Goal: Information Seeking & Learning: Learn about a topic

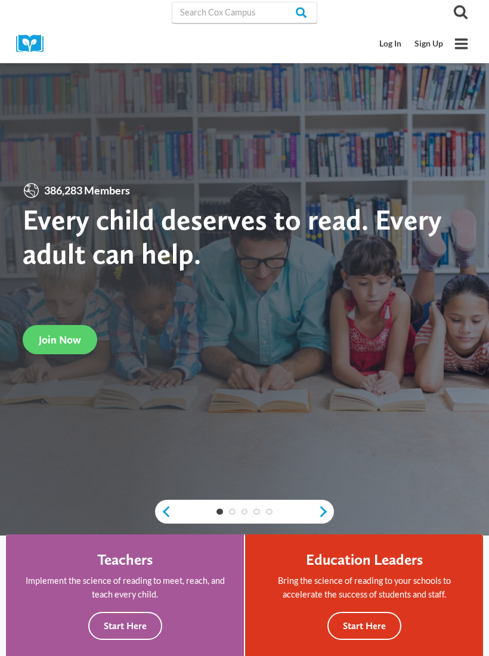
click at [383, 42] on link "Log In" at bounding box center [390, 44] width 35 height 22
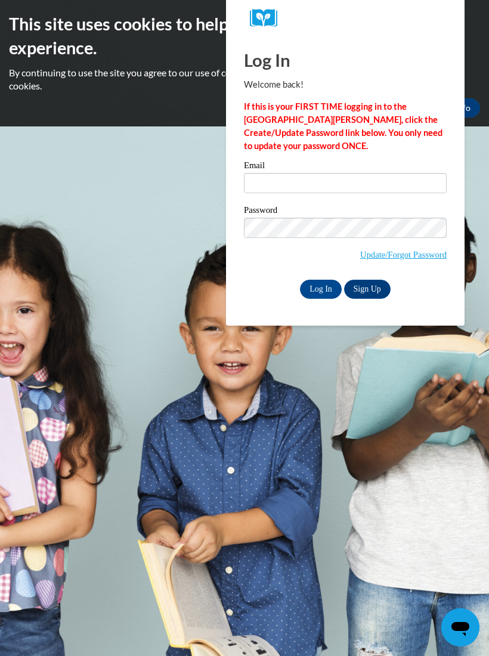
click at [368, 255] on link "Update/Forgot Password" at bounding box center [403, 255] width 86 height 10
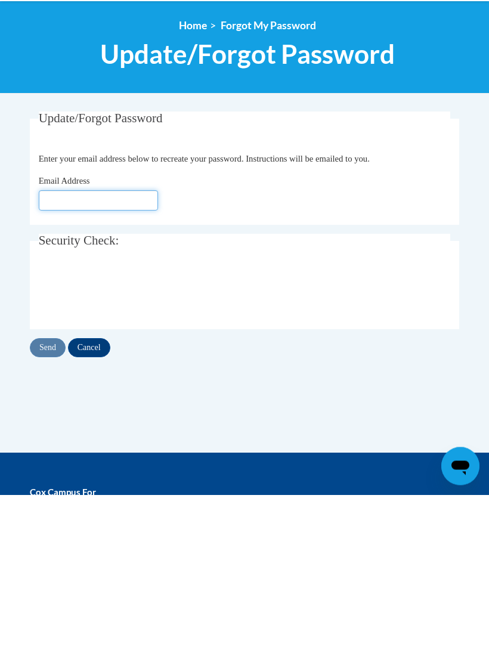
type input "vernette901@yahoo.com"
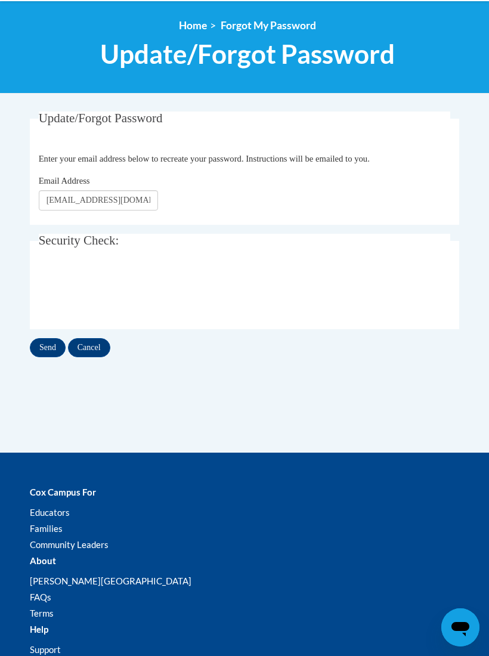
click at [44, 347] on input "Send" at bounding box center [48, 347] width 36 height 19
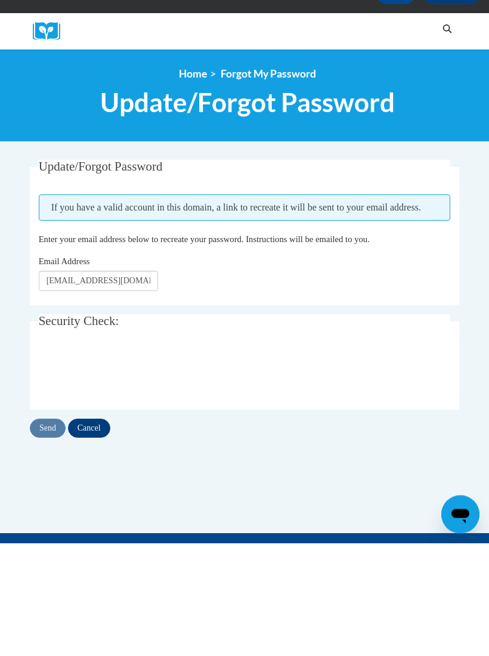
scroll to position [113, 0]
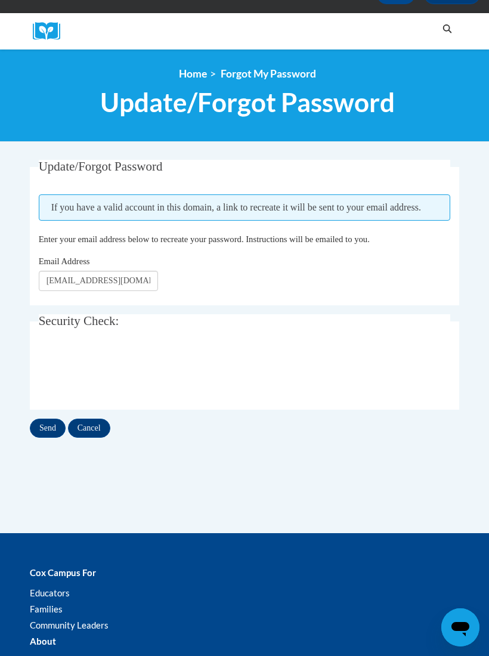
click at [14, 311] on body "This site uses cookies to help improve your learning experience. By continuing …" at bounding box center [244, 416] width 489 height 1058
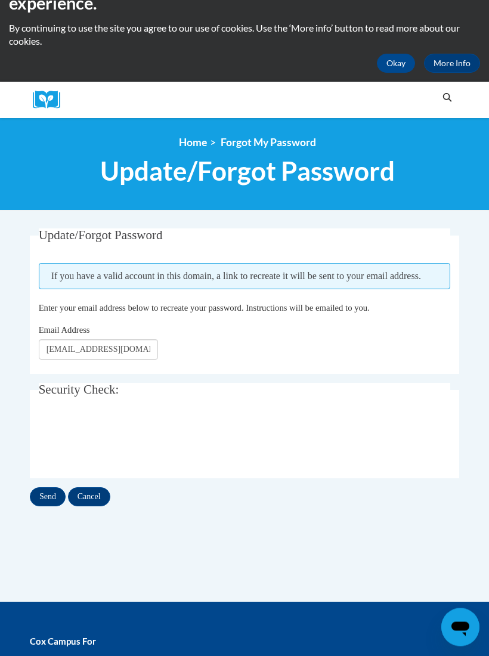
scroll to position [53, 0]
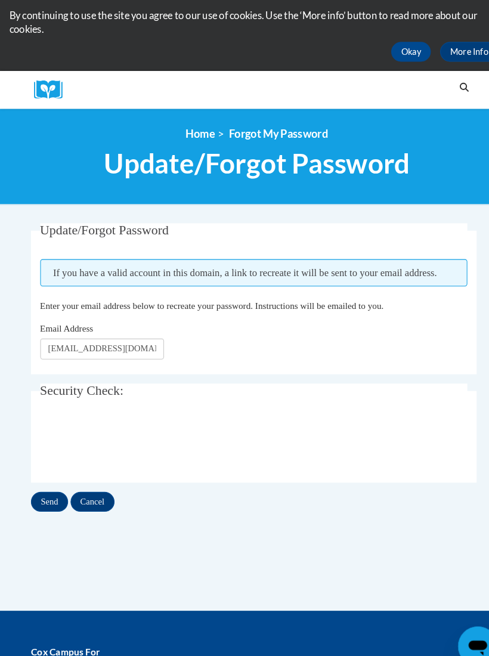
click at [94, 484] on input "Cancel" at bounding box center [89, 488] width 42 height 19
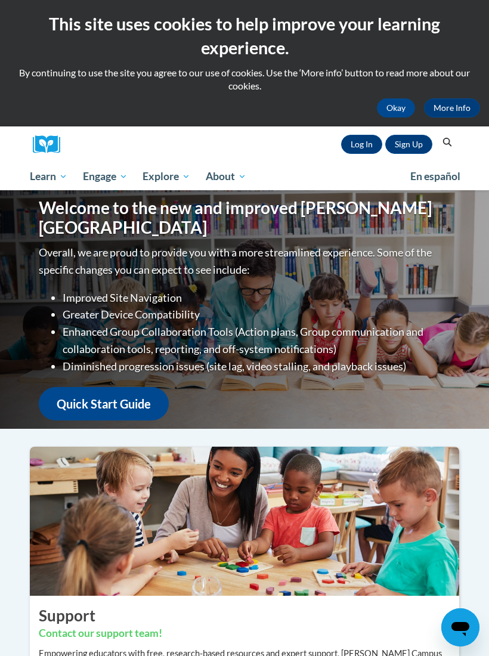
click at [359, 148] on link "Log In" at bounding box center [361, 144] width 41 height 19
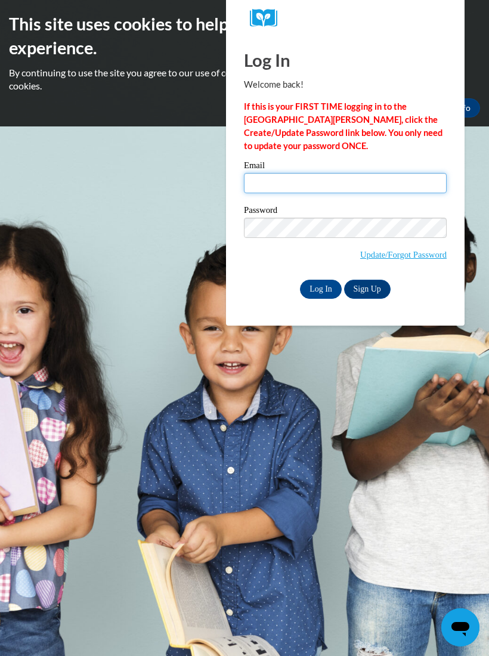
type input "[EMAIL_ADDRESS][DOMAIN_NAME]"
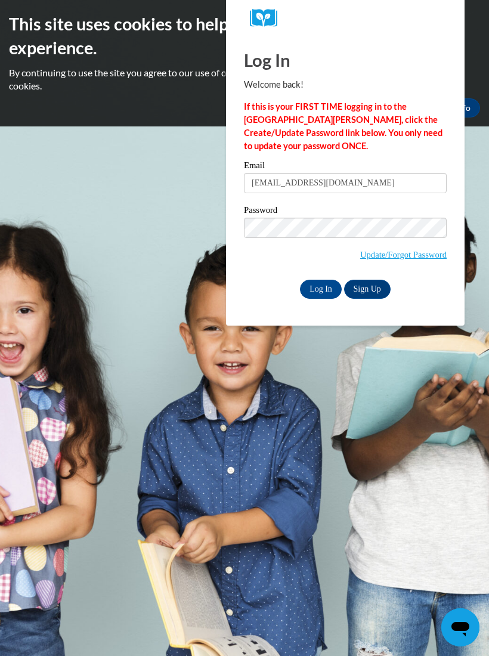
click at [321, 288] on input "Log In" at bounding box center [321, 289] width 42 height 19
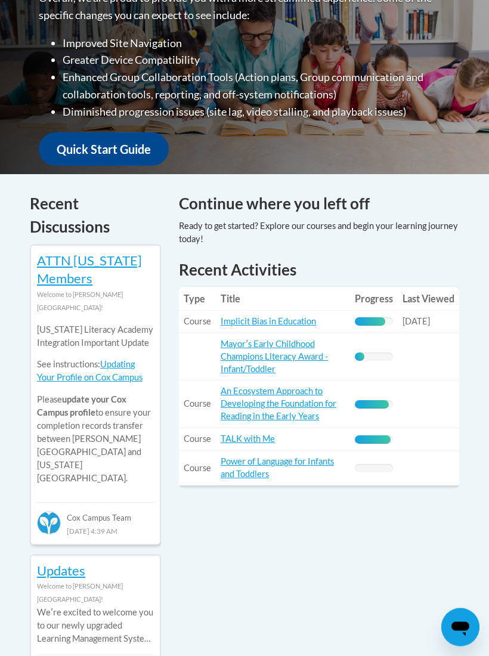
scroll to position [401, 0]
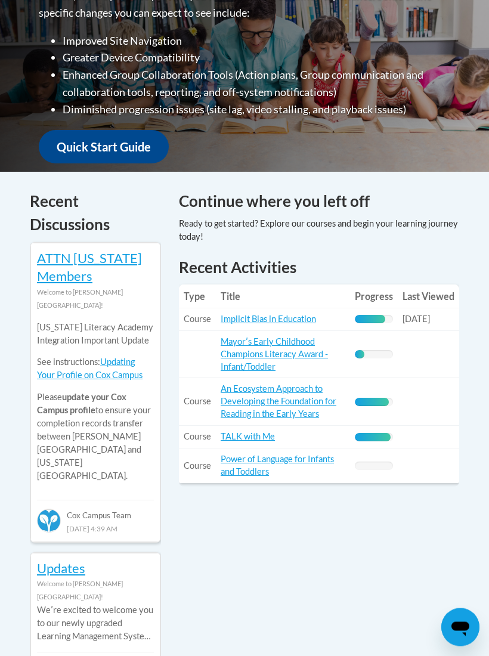
click at [302, 314] on link "Implicit Bias in Education" at bounding box center [268, 319] width 95 height 10
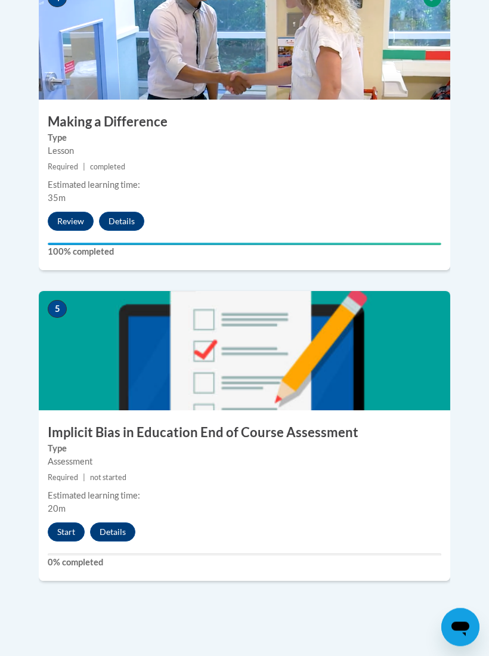
scroll to position [1421, 0]
click at [64, 522] on button "Start" at bounding box center [66, 531] width 37 height 19
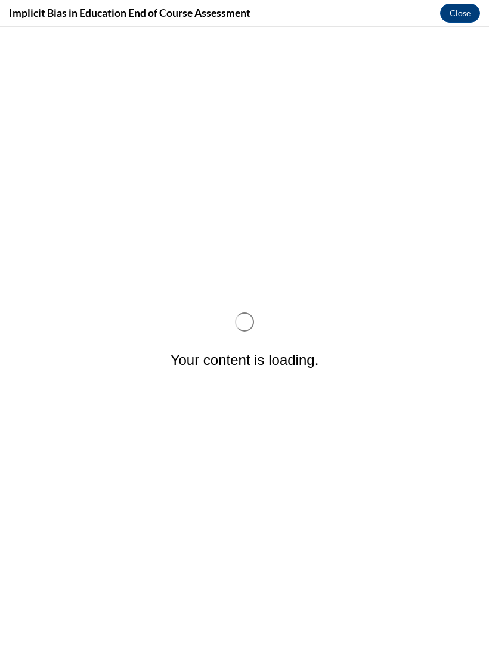
scroll to position [0, 0]
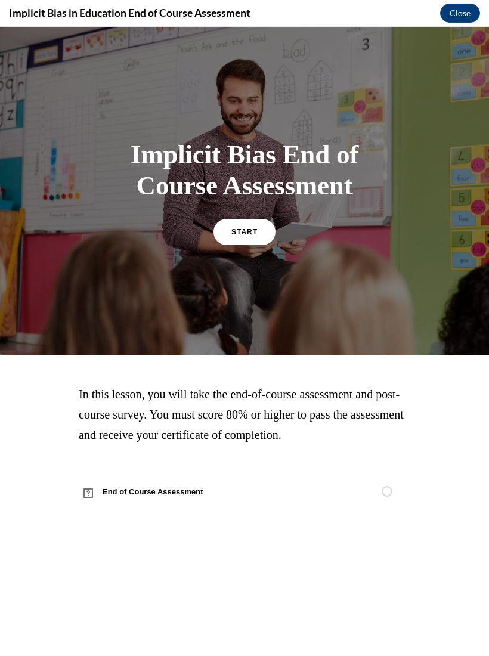
click at [244, 235] on span "START" at bounding box center [244, 232] width 26 height 8
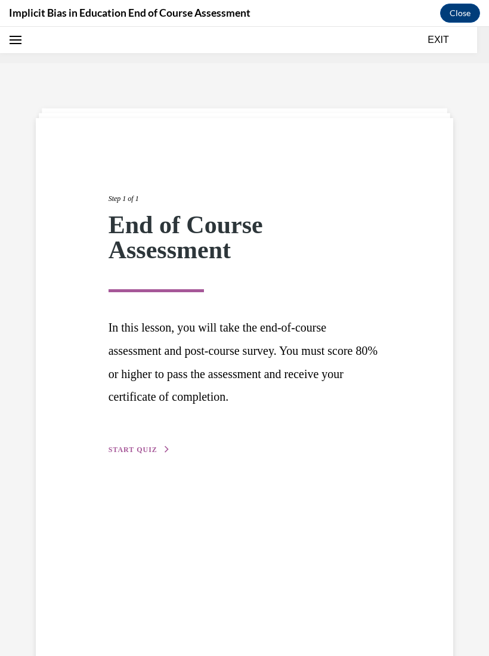
scroll to position [37, 0]
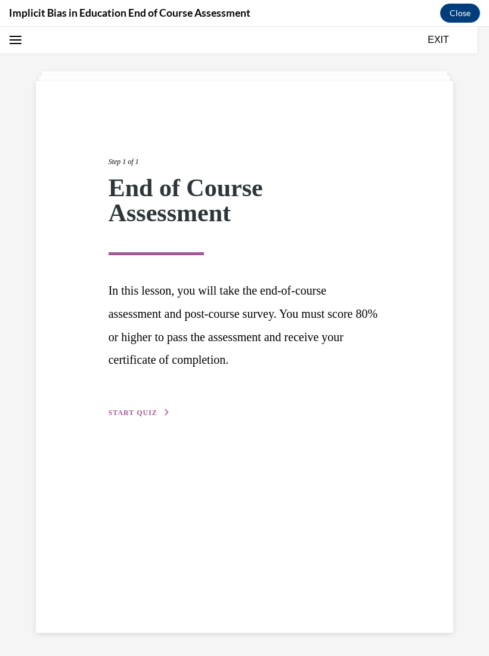
click at [132, 408] on span "START QUIZ" at bounding box center [133, 412] width 49 height 8
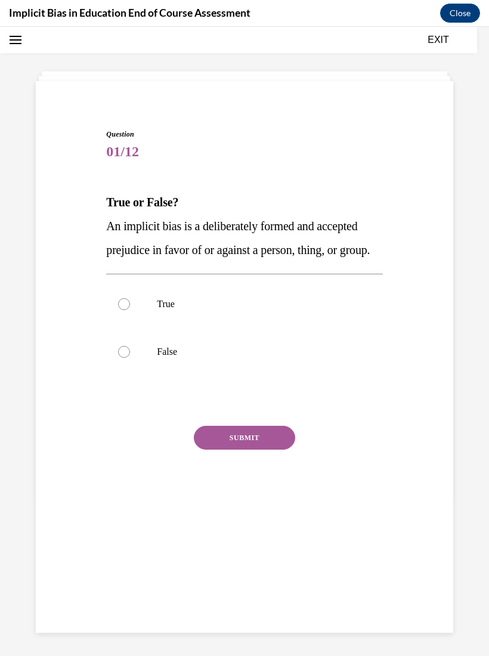
click at [124, 310] on div at bounding box center [124, 304] width 12 height 12
click at [124, 310] on input "True" at bounding box center [124, 304] width 12 height 12
radio input "true"
click at [256, 450] on button "SUBMIT" at bounding box center [244, 438] width 101 height 24
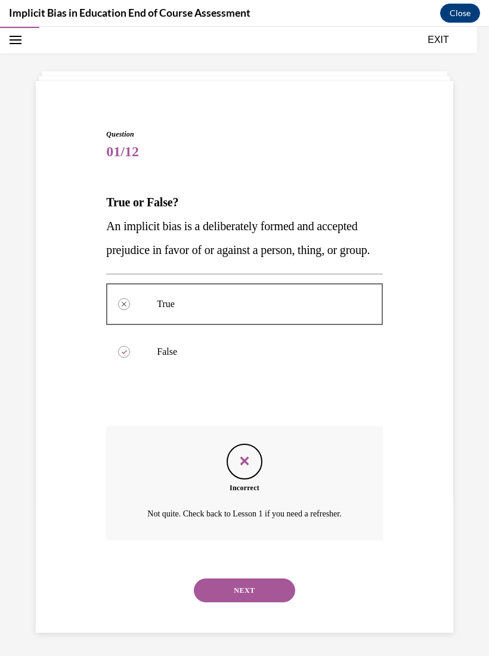
scroll to position [38, 0]
click at [264, 600] on button "NEXT" at bounding box center [244, 590] width 101 height 24
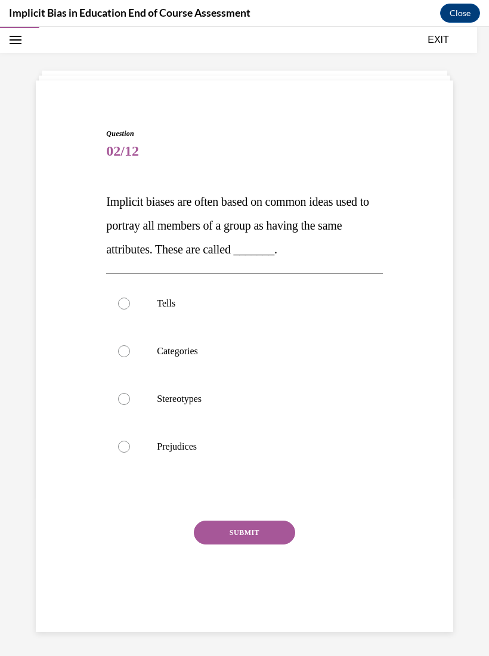
click at [131, 446] on label "Prejudices" at bounding box center [244, 447] width 276 height 48
click at [130, 446] on input "Prejudices" at bounding box center [124, 447] width 12 height 12
radio input "true"
click at [255, 529] on button "SUBMIT" at bounding box center [244, 533] width 101 height 24
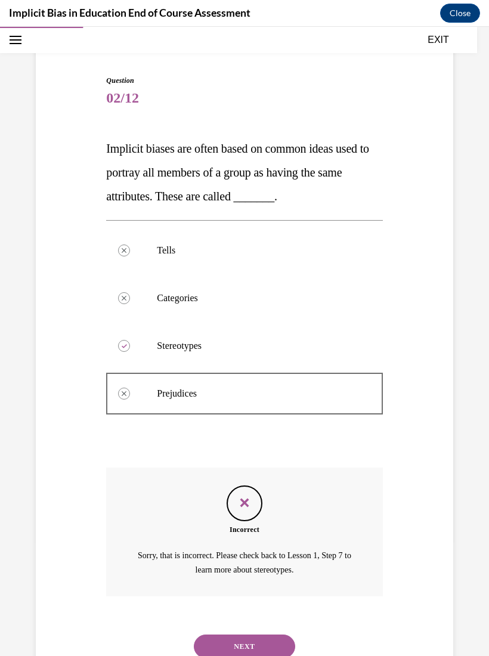
scroll to position [99, 0]
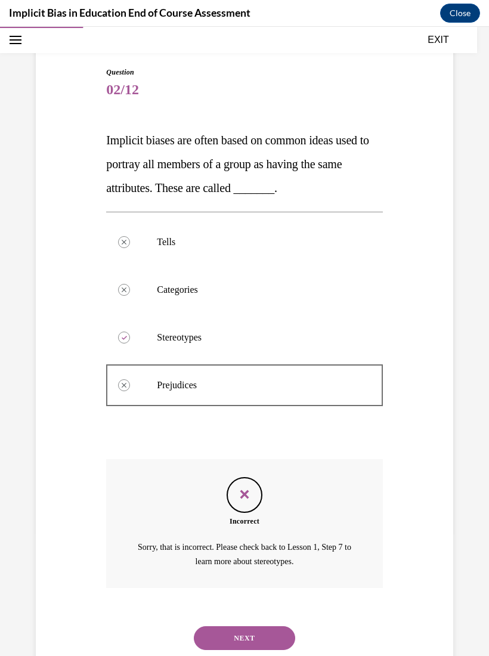
click at [264, 626] on button "NEXT" at bounding box center [244, 638] width 101 height 24
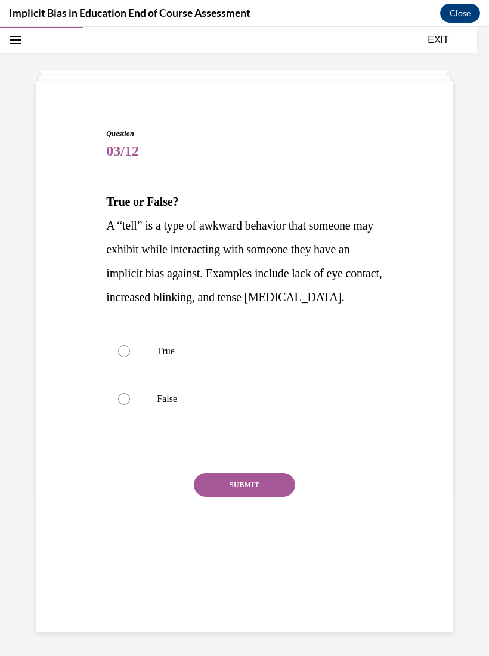
scroll to position [38, 0]
click at [127, 355] on div at bounding box center [124, 351] width 12 height 12
click at [127, 355] on input "True" at bounding box center [124, 351] width 12 height 12
radio input "true"
click at [247, 484] on button "SUBMIT" at bounding box center [244, 485] width 101 height 24
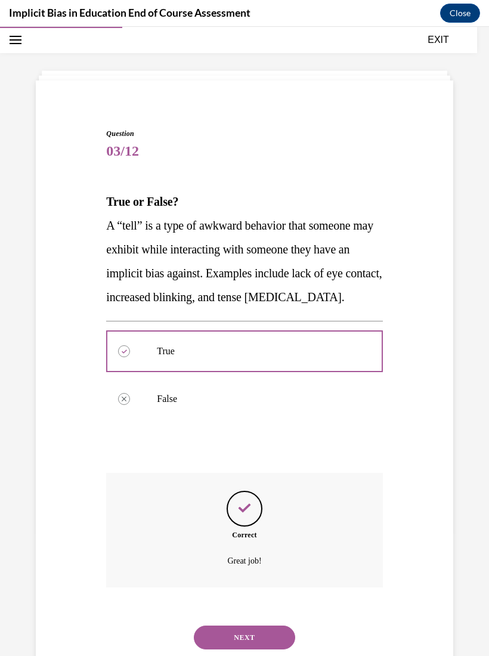
click at [259, 625] on button "NEXT" at bounding box center [244, 637] width 101 height 24
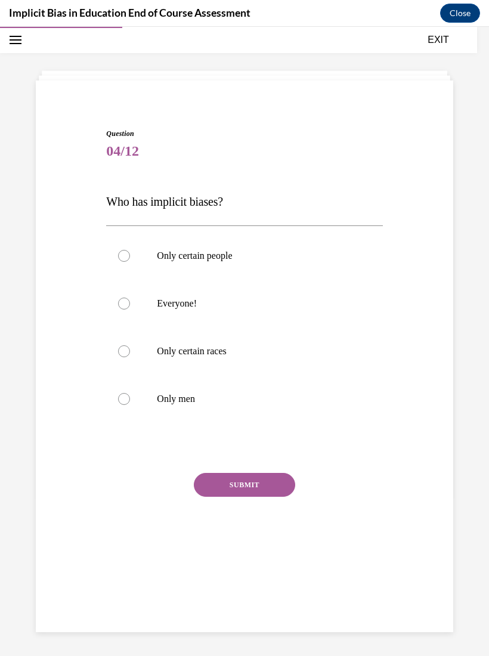
click at [127, 301] on div at bounding box center [124, 304] width 12 height 12
click at [127, 301] on input "Everyone!" at bounding box center [124, 304] width 12 height 12
radio input "true"
click at [256, 481] on button "SUBMIT" at bounding box center [244, 485] width 101 height 24
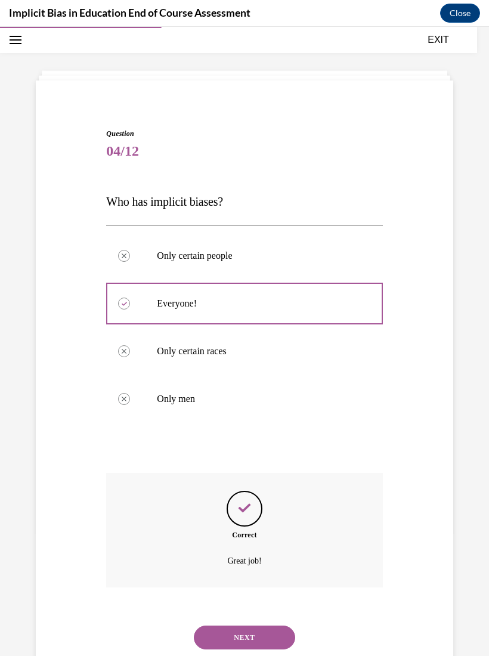
click at [264, 625] on button "NEXT" at bounding box center [244, 637] width 101 height 24
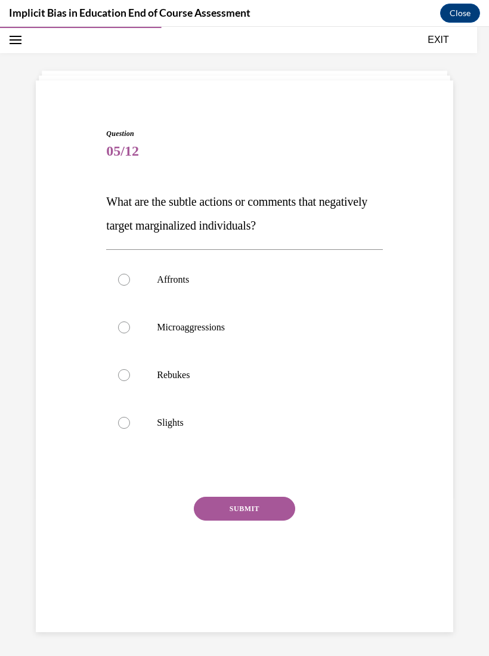
click at [128, 373] on div at bounding box center [124, 375] width 12 height 12
click at [128, 373] on input "Rebukes" at bounding box center [124, 375] width 12 height 12
radio input "true"
click at [251, 511] on button "SUBMIT" at bounding box center [244, 509] width 101 height 24
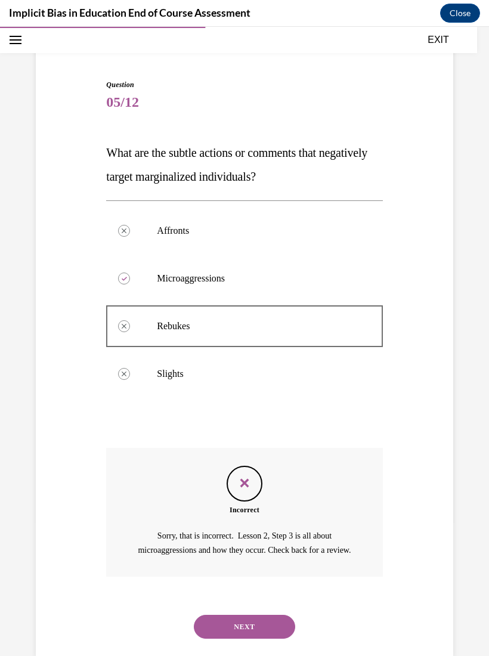
scroll to position [89, 0]
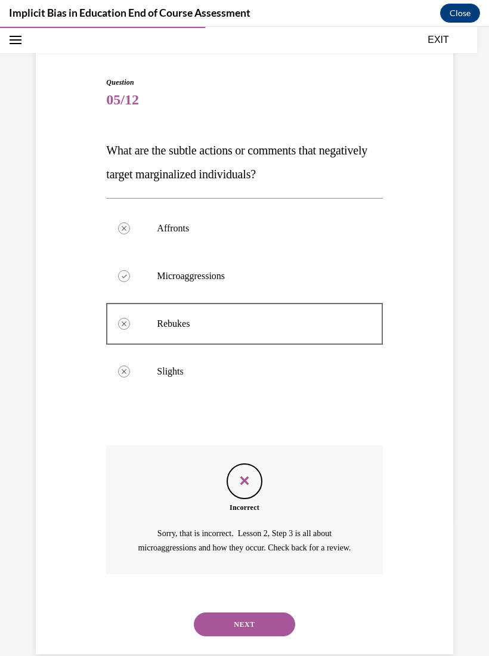
click at [259, 620] on button "NEXT" at bounding box center [244, 624] width 101 height 24
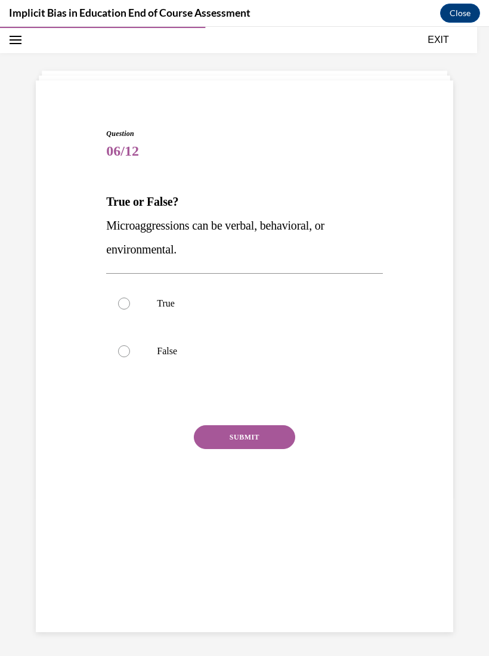
scroll to position [38, 0]
click at [124, 353] on div at bounding box center [124, 351] width 12 height 12
click at [124, 353] on input "False" at bounding box center [124, 351] width 12 height 12
radio input "true"
click at [248, 428] on button "SUBMIT" at bounding box center [244, 437] width 101 height 24
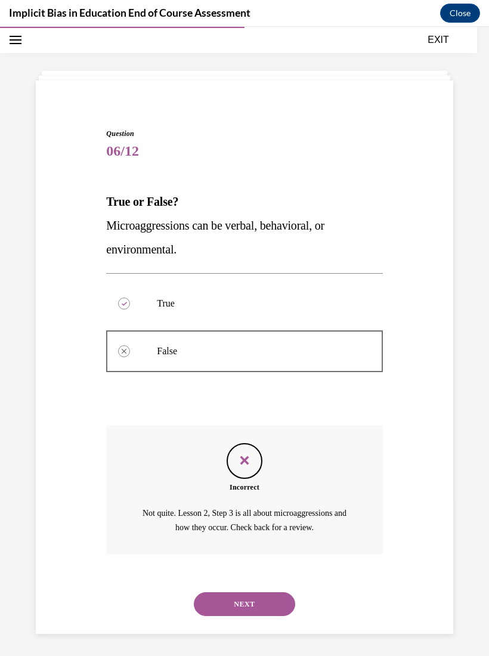
click at [264, 592] on button "NEXT" at bounding box center [244, 604] width 101 height 24
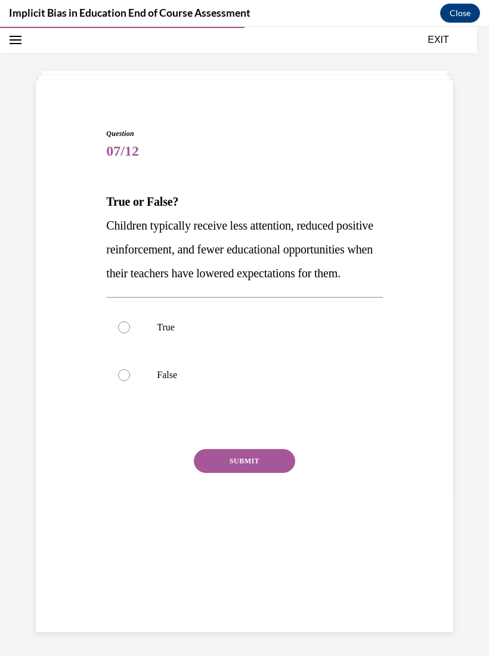
click at [130, 351] on label "True" at bounding box center [244, 327] width 276 height 48
click at [130, 333] on input "True" at bounding box center [124, 327] width 12 height 12
radio input "true"
click at [253, 473] on button "SUBMIT" at bounding box center [244, 461] width 101 height 24
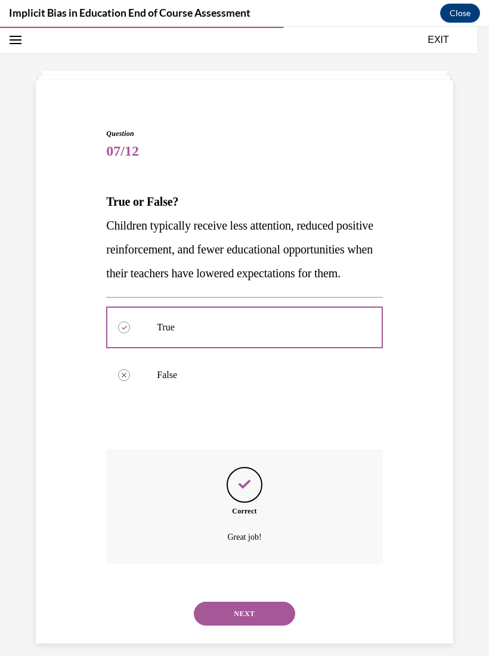
click at [255, 614] on button "NEXT" at bounding box center [244, 614] width 101 height 24
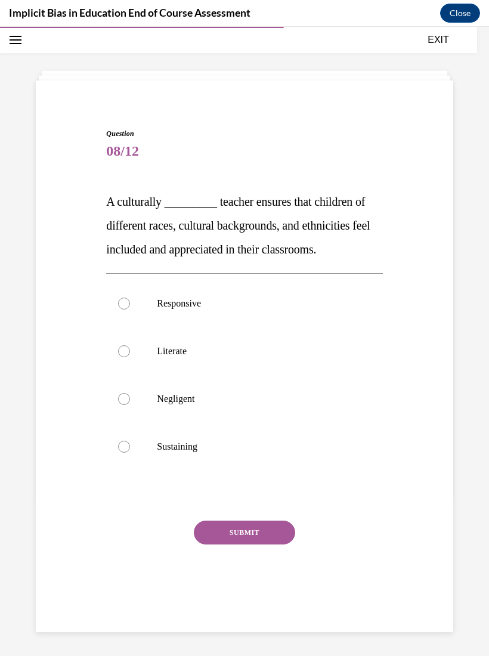
click at [125, 354] on div at bounding box center [124, 351] width 12 height 12
click at [125, 354] on input "Literate" at bounding box center [124, 351] width 12 height 12
radio input "true"
click at [253, 526] on button "SUBMIT" at bounding box center [244, 533] width 101 height 24
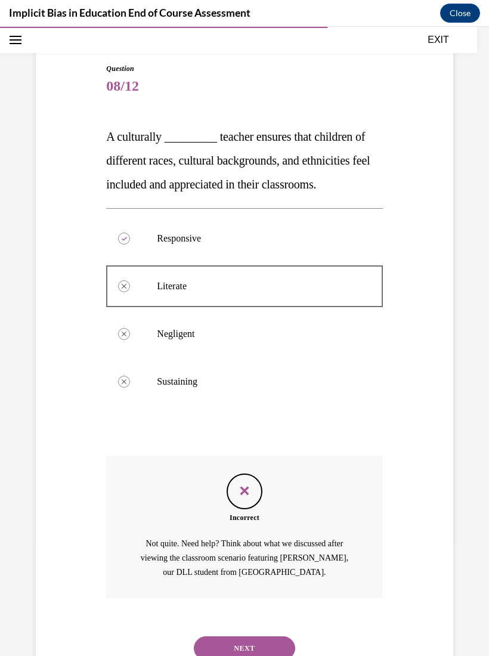
scroll to position [113, 0]
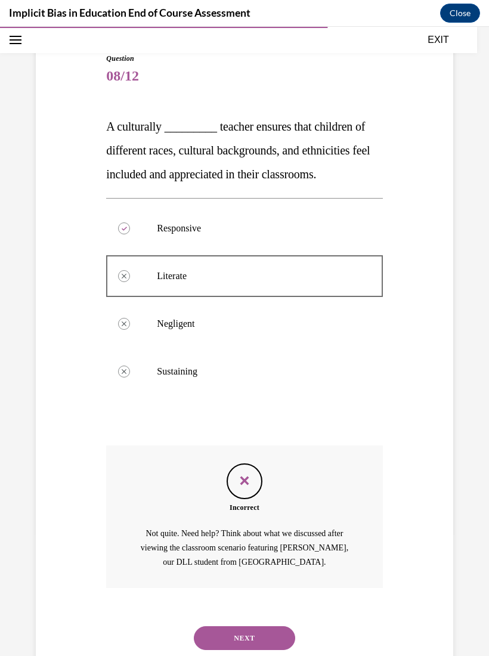
click at [251, 626] on button "NEXT" at bounding box center [244, 638] width 101 height 24
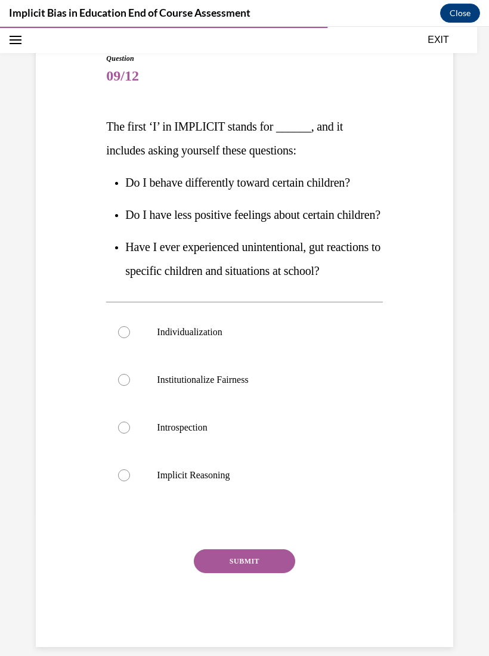
click at [129, 433] on div at bounding box center [124, 428] width 12 height 12
click at [129, 433] on input "Introspection" at bounding box center [124, 428] width 12 height 12
radio input "true"
click at [253, 573] on button "SUBMIT" at bounding box center [244, 561] width 101 height 24
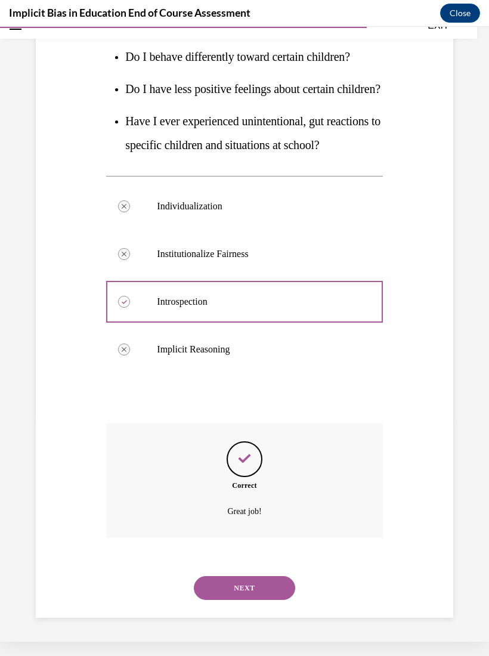
scroll to position [237, 0]
click at [264, 600] on button "NEXT" at bounding box center [244, 588] width 101 height 24
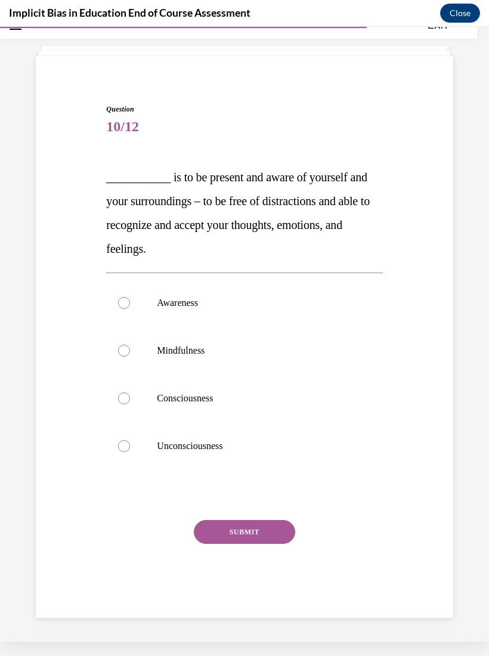
scroll to position [38, 0]
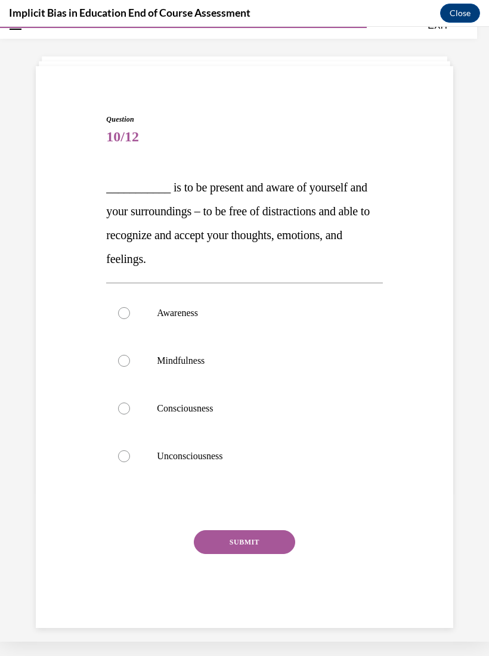
click at [125, 363] on div at bounding box center [124, 361] width 12 height 12
click at [125, 363] on input "Mindfulness" at bounding box center [124, 361] width 12 height 12
radio input "true"
click at [248, 531] on button "SUBMIT" at bounding box center [244, 542] width 101 height 24
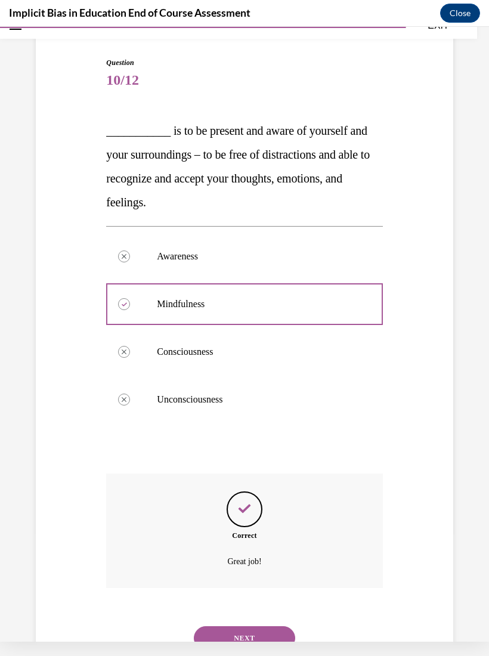
scroll to position [109, 0]
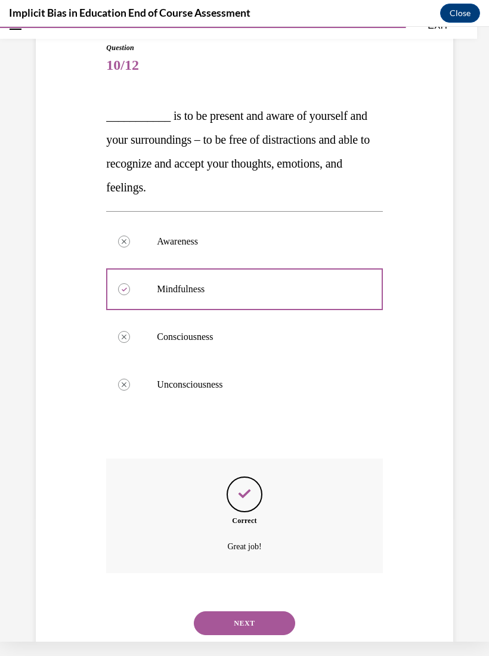
click at [259, 611] on button "NEXT" at bounding box center [244, 623] width 101 height 24
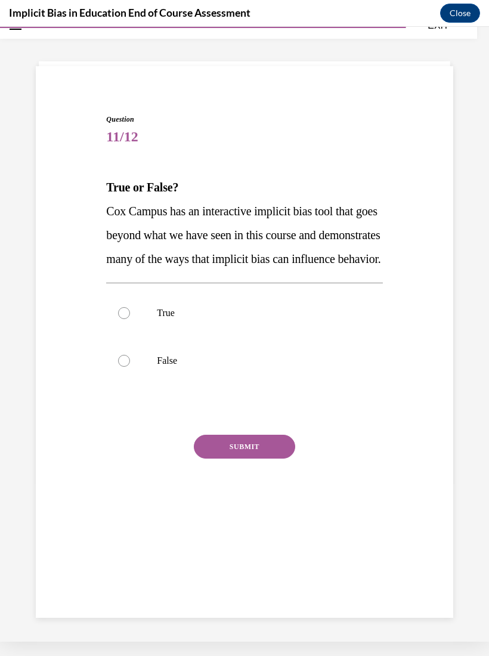
scroll to position [38, 0]
click at [119, 319] on div at bounding box center [124, 313] width 12 height 12
click at [119, 319] on input "True" at bounding box center [124, 313] width 12 height 12
radio input "true"
click at [246, 459] on button "SUBMIT" at bounding box center [244, 447] width 101 height 24
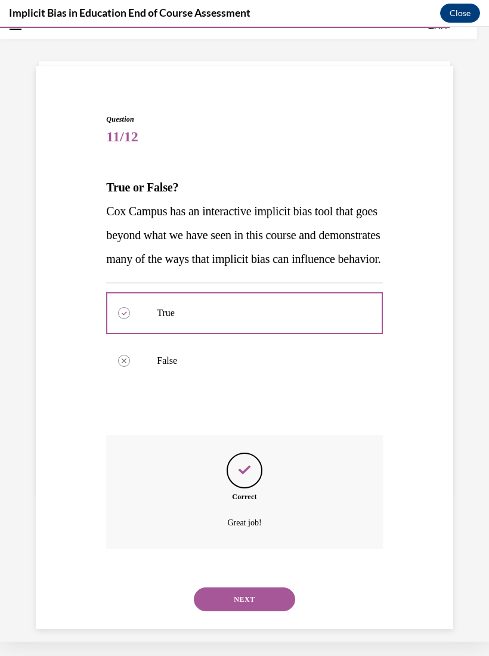
click at [249, 609] on button "NEXT" at bounding box center [244, 599] width 101 height 24
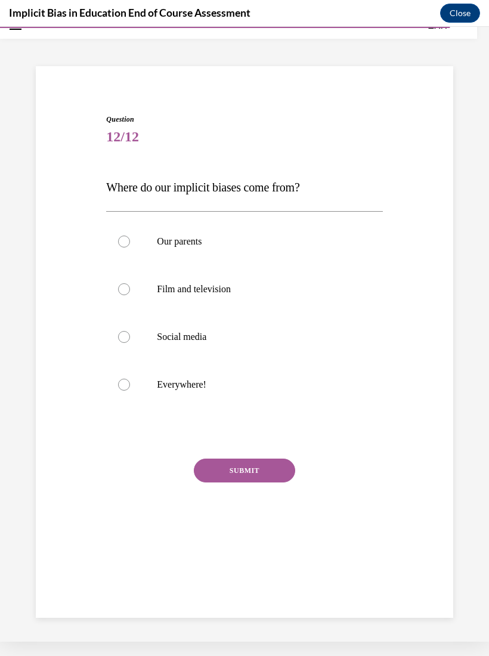
click at [126, 380] on div at bounding box center [124, 385] width 12 height 12
click at [126, 380] on input "Everywhere!" at bounding box center [124, 385] width 12 height 12
radio input "true"
click at [255, 470] on button "SUBMIT" at bounding box center [244, 471] width 101 height 24
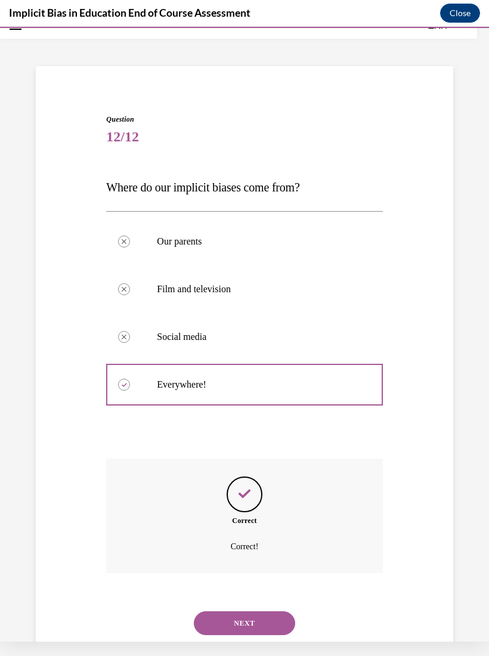
click at [258, 611] on button "NEXT" at bounding box center [244, 623] width 101 height 24
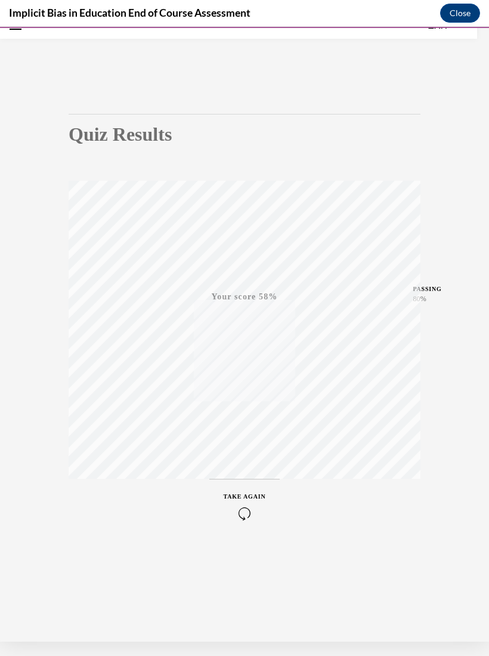
click at [247, 498] on span "TAKE AGAIN" at bounding box center [245, 496] width 42 height 7
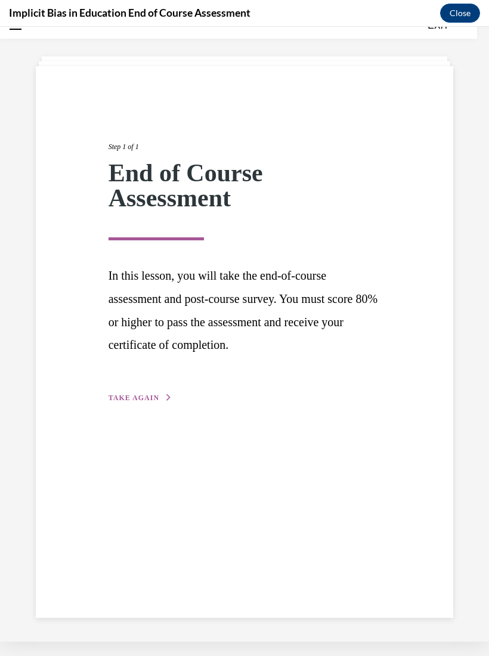
click at [143, 397] on span "TAKE AGAIN" at bounding box center [134, 398] width 51 height 8
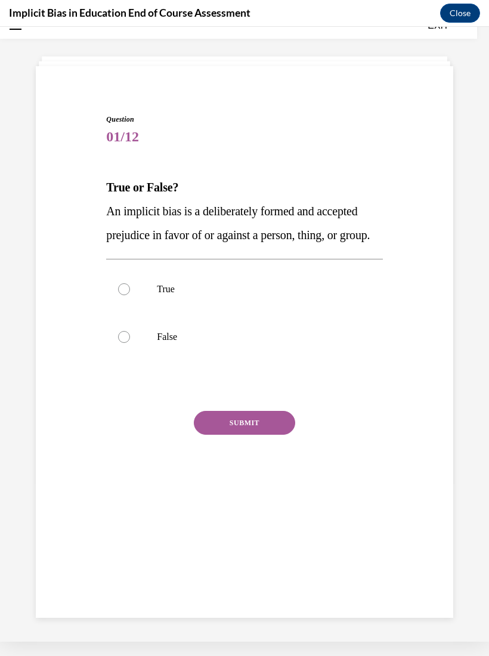
click at [125, 343] on div at bounding box center [124, 337] width 12 height 12
click at [125, 343] on input "False" at bounding box center [124, 337] width 12 height 12
radio input "true"
click at [251, 435] on button "SUBMIT" at bounding box center [244, 423] width 101 height 24
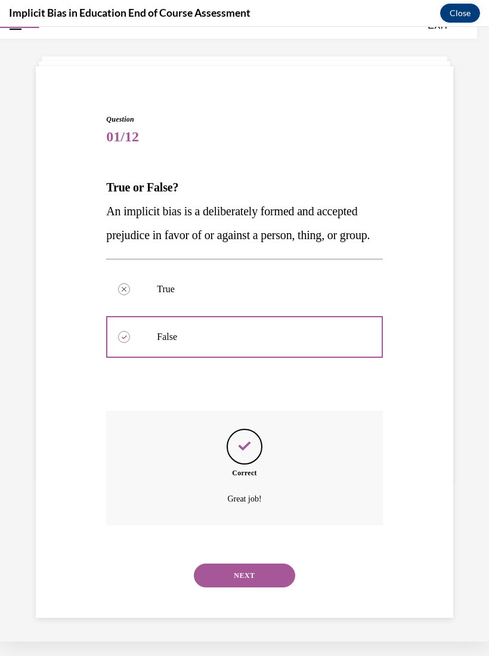
click at [262, 580] on button "NEXT" at bounding box center [244, 575] width 101 height 24
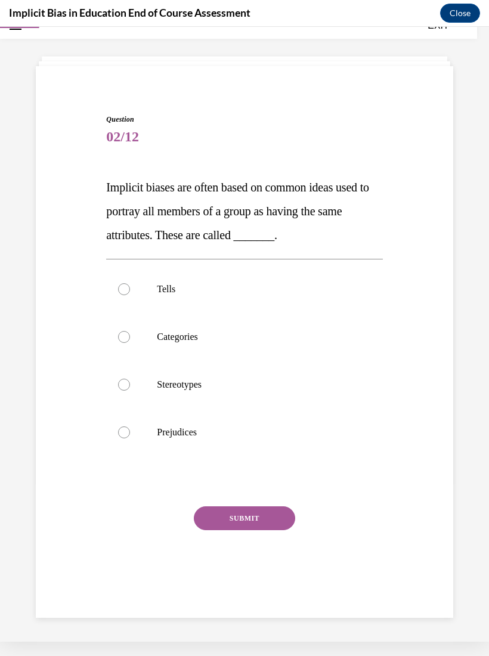
click at [125, 383] on div at bounding box center [124, 385] width 12 height 12
click at [125, 383] on input "Stereotypes" at bounding box center [124, 385] width 12 height 12
radio input "true"
click at [252, 515] on button "SUBMIT" at bounding box center [244, 518] width 101 height 24
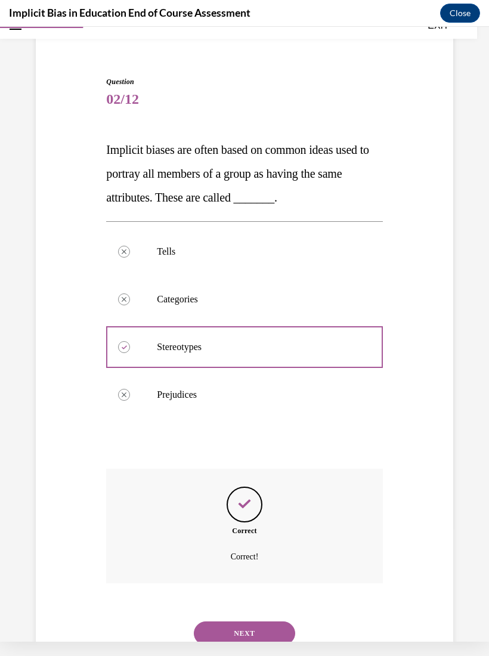
scroll to position [85, 0]
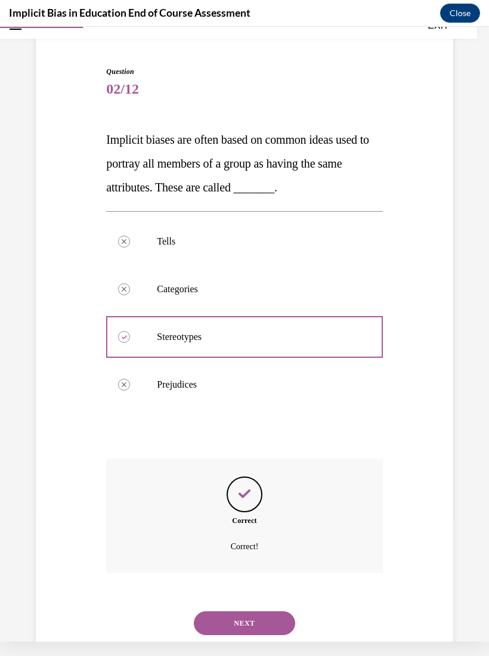
click at [258, 611] on button "NEXT" at bounding box center [244, 623] width 101 height 24
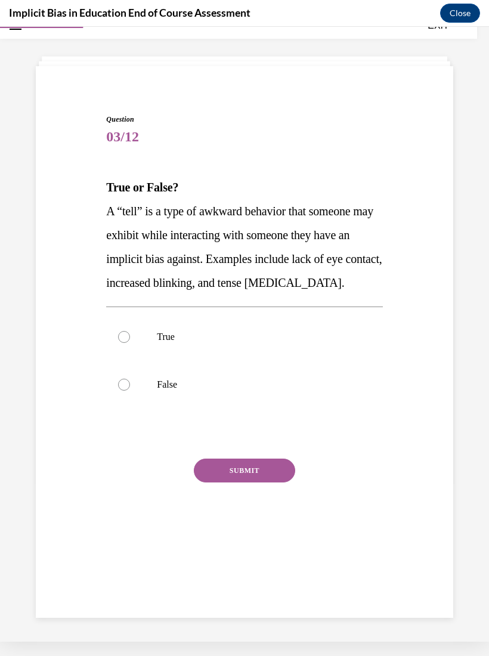
scroll to position [38, 0]
click at [125, 332] on div at bounding box center [124, 337] width 12 height 12
click at [125, 332] on input "True" at bounding box center [124, 337] width 12 height 12
radio input "true"
click at [241, 472] on button "SUBMIT" at bounding box center [244, 471] width 101 height 24
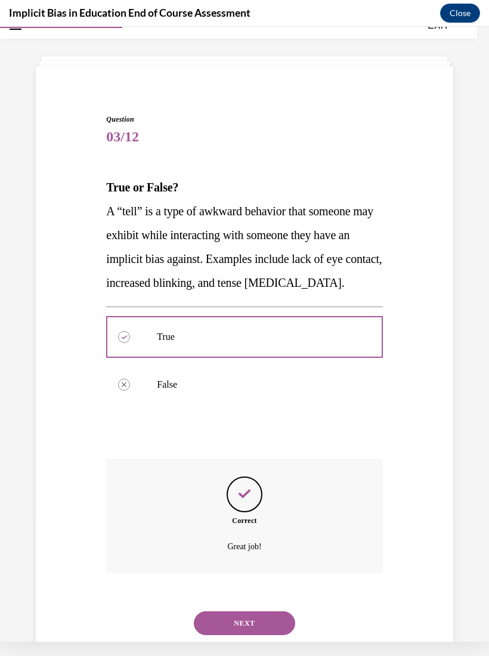
click at [256, 611] on button "NEXT" at bounding box center [244, 623] width 101 height 24
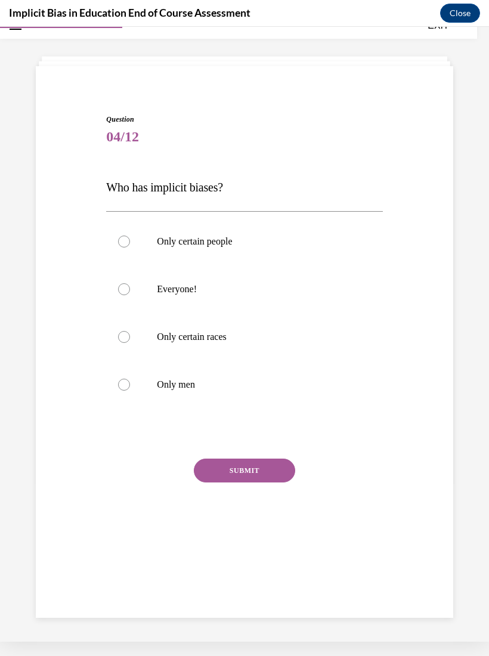
click at [125, 286] on div at bounding box center [124, 289] width 12 height 12
click at [125, 286] on input "Everyone!" at bounding box center [124, 289] width 12 height 12
radio input "true"
click at [244, 464] on button "SUBMIT" at bounding box center [244, 471] width 101 height 24
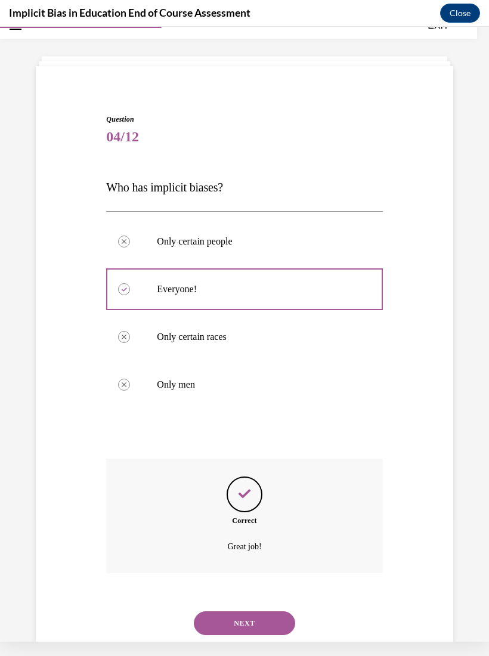
click at [253, 611] on button "NEXT" at bounding box center [244, 623] width 101 height 24
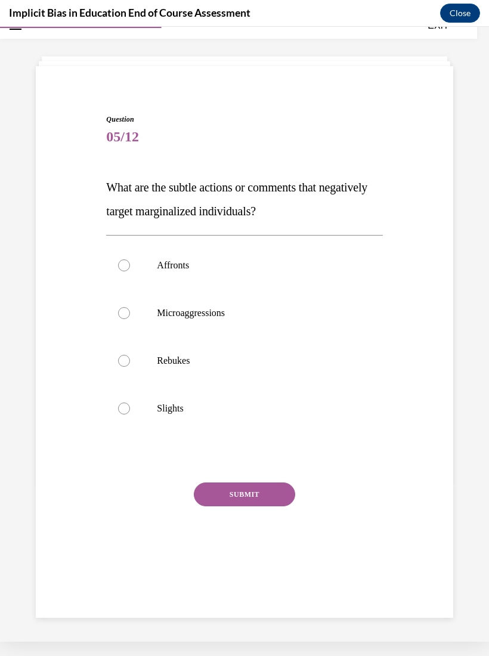
click at [124, 314] on div at bounding box center [124, 313] width 12 height 12
click at [124, 314] on input "Microaggressions" at bounding box center [124, 313] width 12 height 12
radio input "true"
click at [243, 495] on button "SUBMIT" at bounding box center [244, 494] width 101 height 24
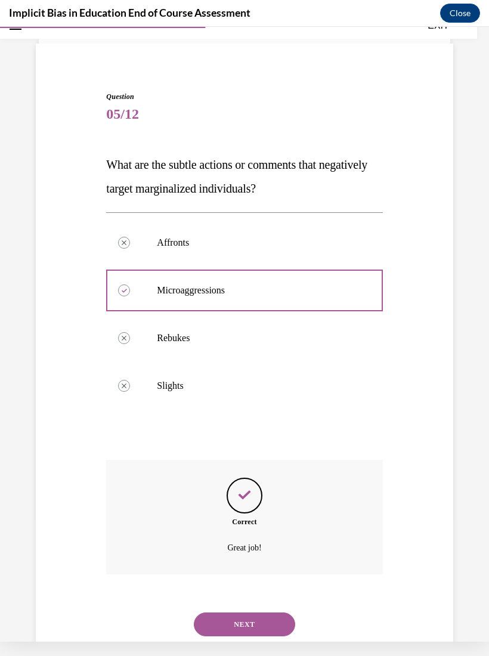
scroll to position [61, 0]
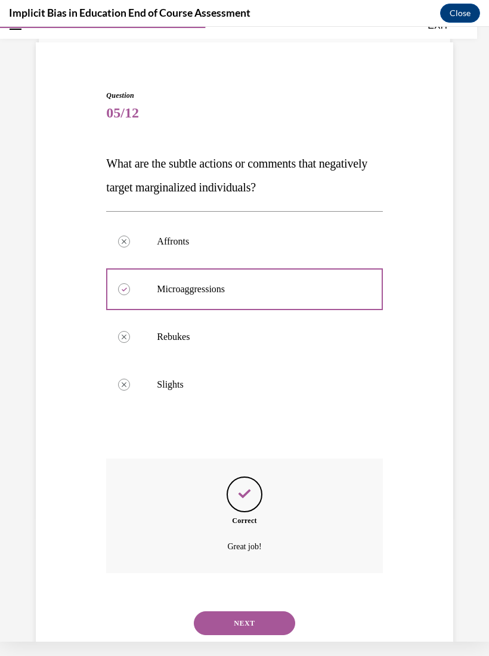
click at [256, 611] on button "NEXT" at bounding box center [244, 623] width 101 height 24
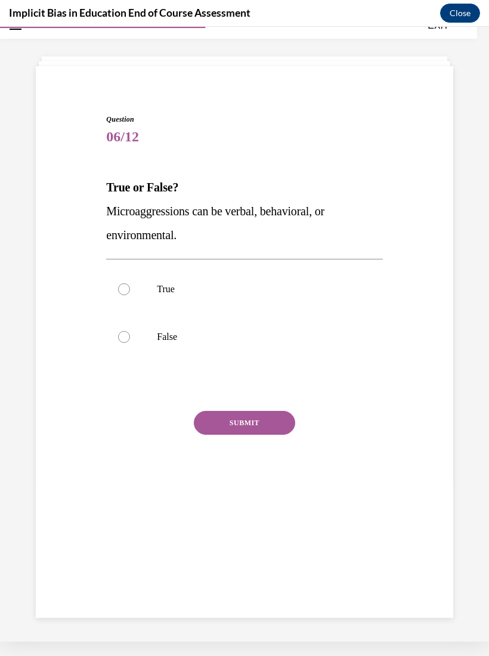
scroll to position [38, 0]
click at [124, 287] on div at bounding box center [124, 289] width 12 height 12
click at [124, 287] on input "True" at bounding box center [124, 289] width 12 height 12
radio input "true"
click at [242, 422] on button "SUBMIT" at bounding box center [244, 423] width 101 height 24
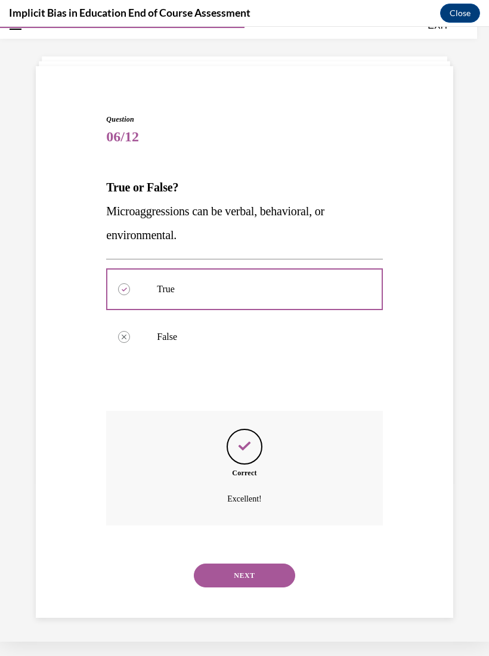
click at [253, 563] on button "NEXT" at bounding box center [244, 575] width 101 height 24
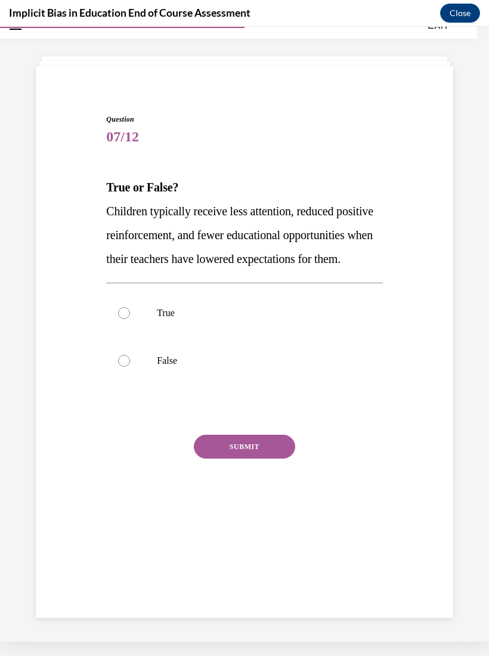
click at [125, 319] on div at bounding box center [124, 313] width 12 height 12
click at [125, 319] on input "True" at bounding box center [124, 313] width 12 height 12
radio input "true"
click at [241, 459] on button "SUBMIT" at bounding box center [244, 447] width 101 height 24
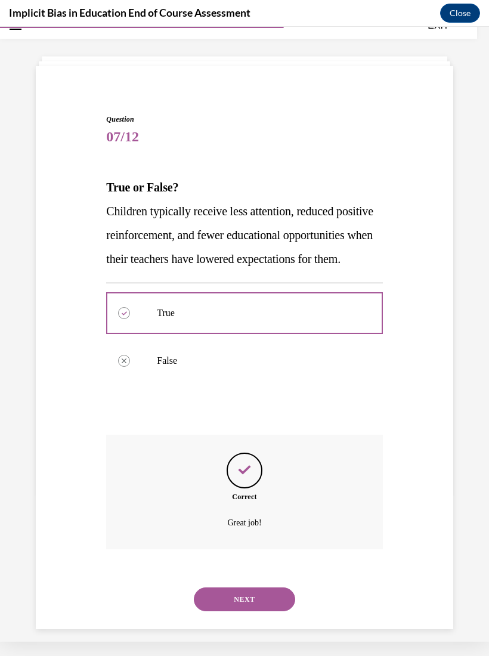
click at [253, 606] on button "NEXT" at bounding box center [244, 599] width 101 height 24
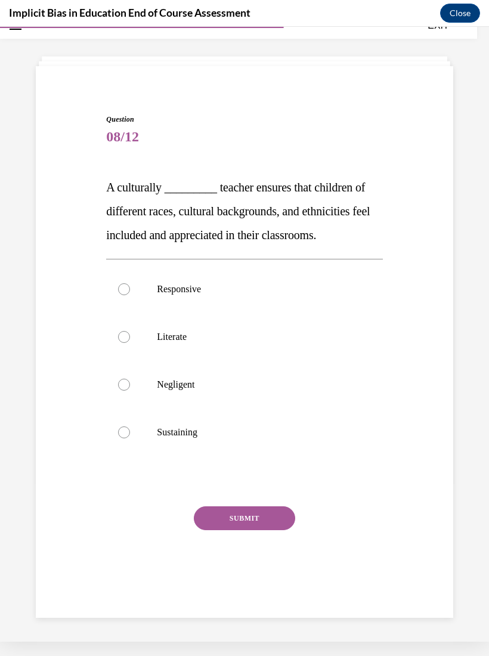
click at [130, 284] on label "Responsive" at bounding box center [244, 289] width 276 height 48
click at [130, 284] on input "Responsive" at bounding box center [124, 289] width 12 height 12
radio input "true"
click at [241, 517] on button "SUBMIT" at bounding box center [244, 518] width 101 height 24
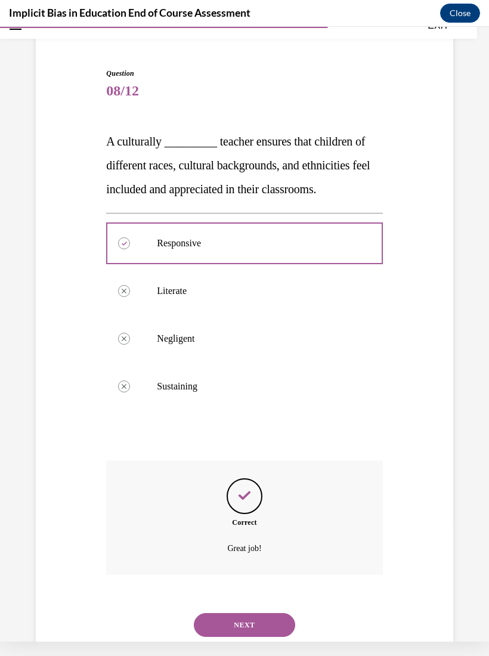
scroll to position [85, 0]
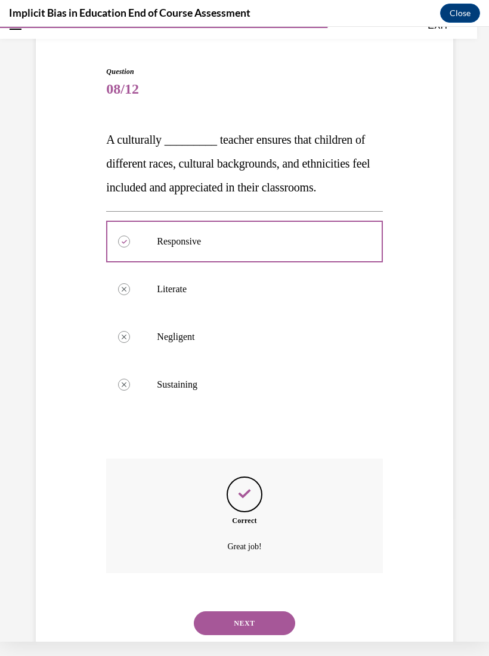
click at [254, 611] on button "NEXT" at bounding box center [244, 623] width 101 height 24
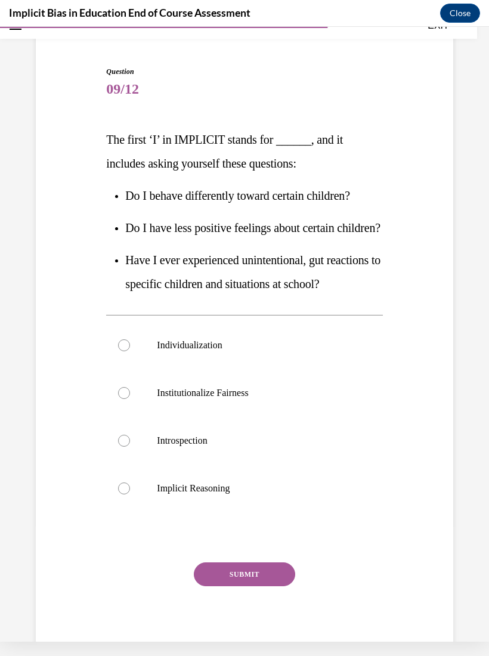
click at [122, 464] on label "Introspection" at bounding box center [244, 441] width 276 height 48
click at [122, 447] on input "Introspection" at bounding box center [124, 441] width 12 height 12
radio input "true"
click at [233, 586] on button "SUBMIT" at bounding box center [244, 574] width 101 height 24
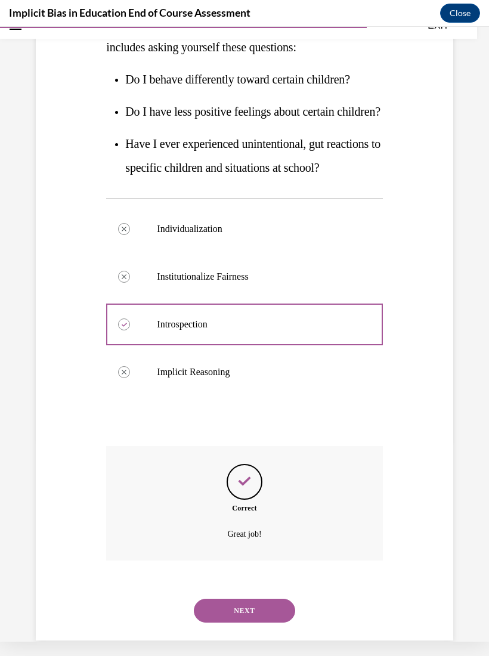
scroll to position [237, 0]
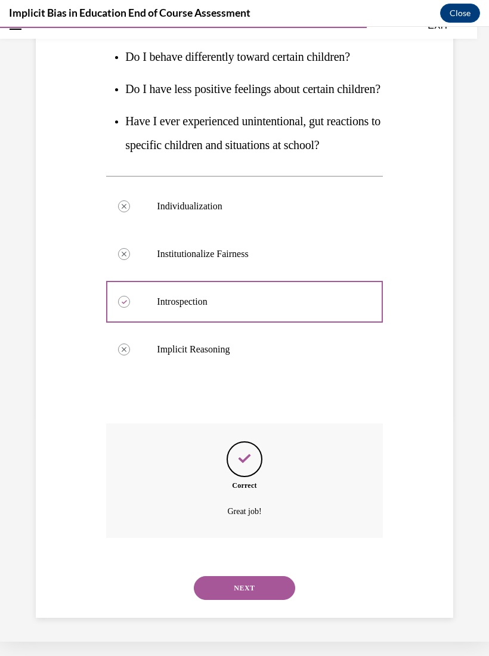
click at [255, 600] on button "NEXT" at bounding box center [244, 588] width 101 height 24
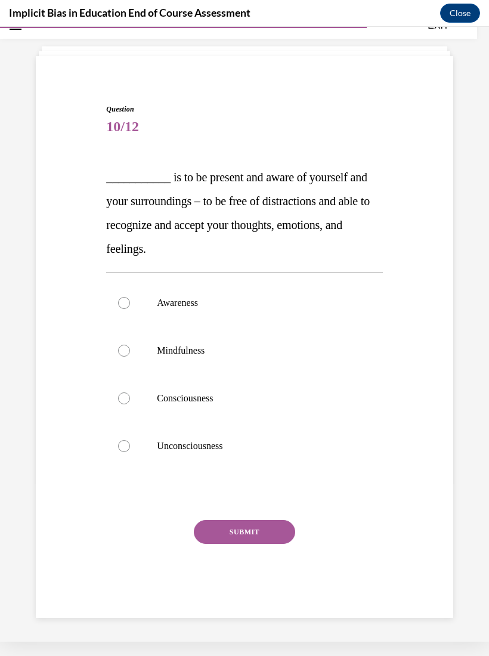
scroll to position [38, 0]
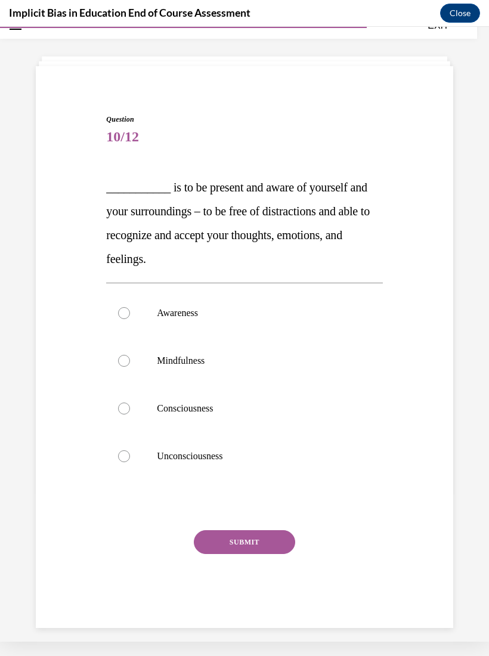
click at [122, 357] on div at bounding box center [124, 361] width 12 height 12
click at [122, 357] on input "Mindfulness" at bounding box center [124, 361] width 12 height 12
radio input "true"
click at [246, 543] on button "SUBMIT" at bounding box center [244, 542] width 101 height 24
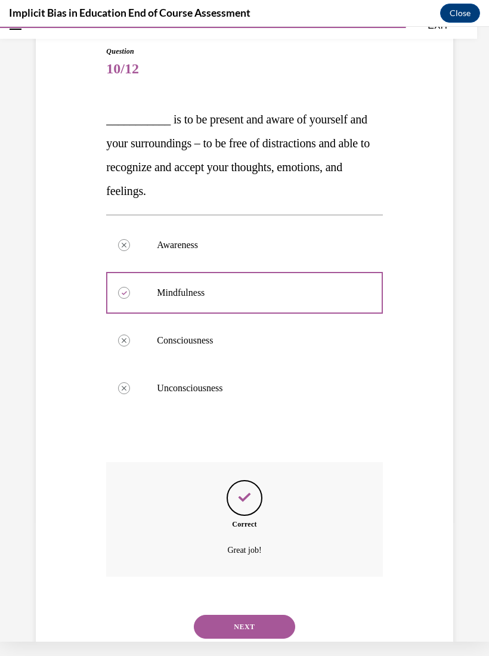
scroll to position [109, 0]
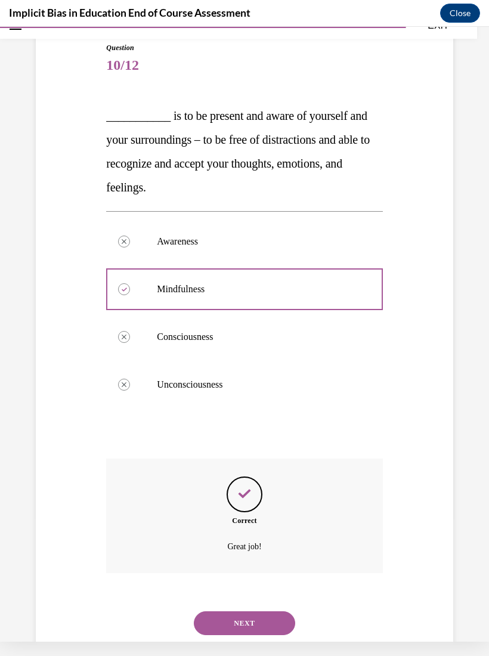
click at [254, 611] on button "NEXT" at bounding box center [244, 623] width 101 height 24
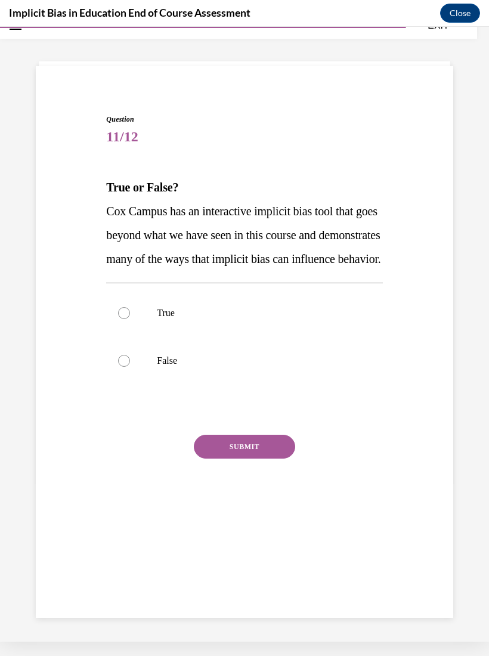
scroll to position [38, 0]
click at [123, 319] on div at bounding box center [124, 313] width 12 height 12
click at [123, 319] on input "True" at bounding box center [124, 313] width 12 height 12
radio input "true"
click at [241, 459] on button "SUBMIT" at bounding box center [244, 447] width 101 height 24
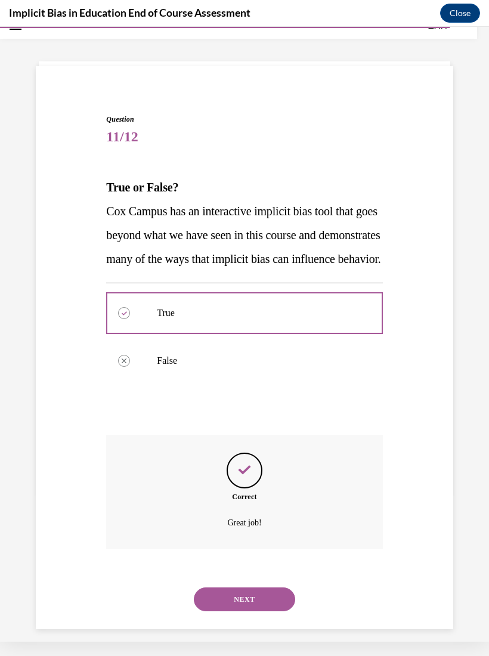
click at [253, 606] on button "NEXT" at bounding box center [244, 599] width 101 height 24
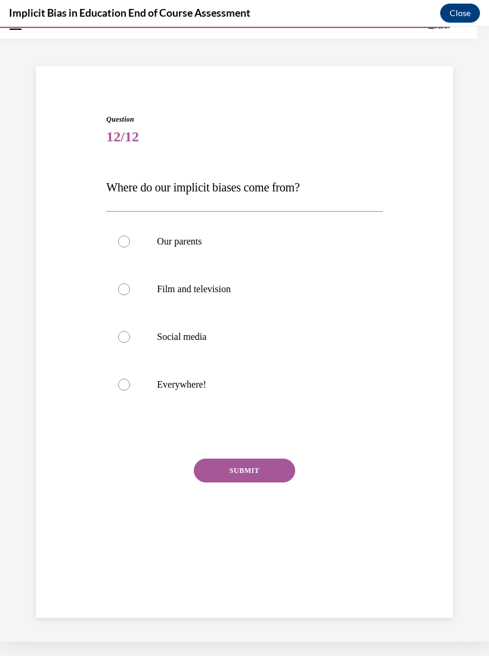
click at [126, 381] on div at bounding box center [124, 385] width 12 height 12
click at [126, 381] on input "Everywhere!" at bounding box center [124, 385] width 12 height 12
radio input "true"
click at [257, 470] on button "SUBMIT" at bounding box center [244, 471] width 101 height 24
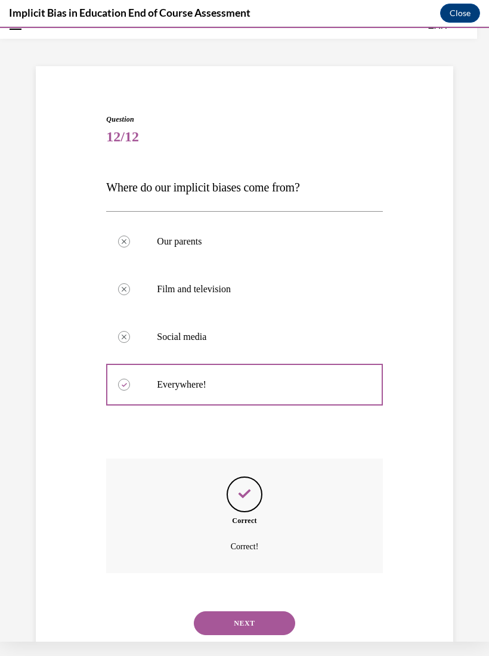
click at [257, 611] on button "NEXT" at bounding box center [244, 623] width 101 height 24
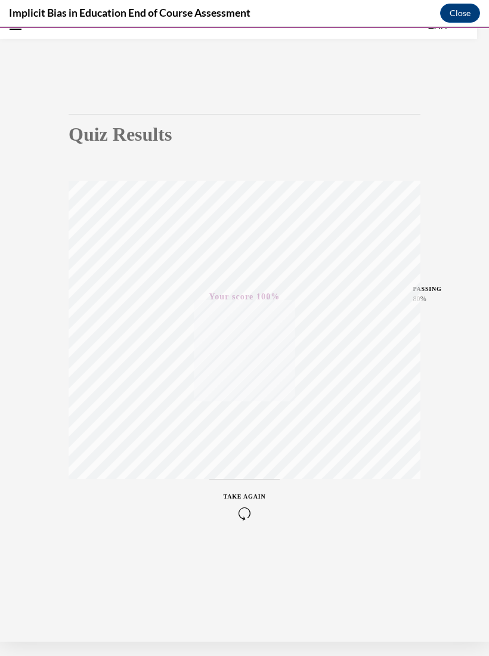
click at [459, 11] on button "Close" at bounding box center [460, 13] width 40 height 19
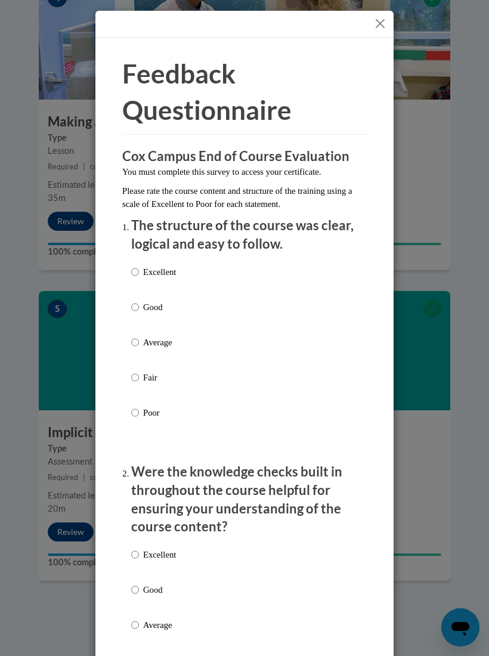
click at [134, 306] on input "Good" at bounding box center [135, 307] width 8 height 13
radio input "true"
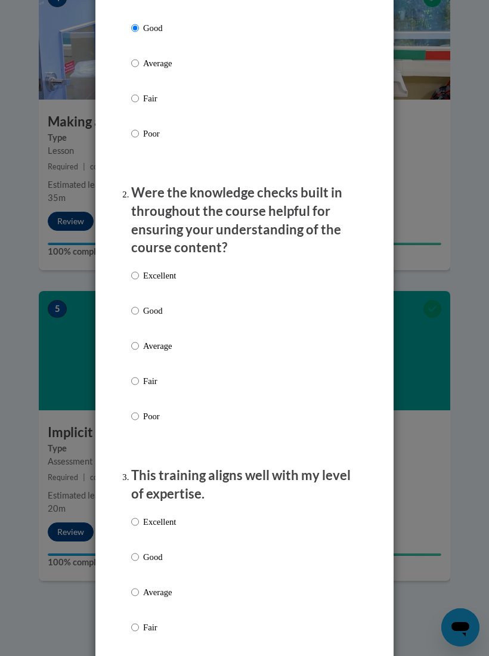
scroll to position [289, 0]
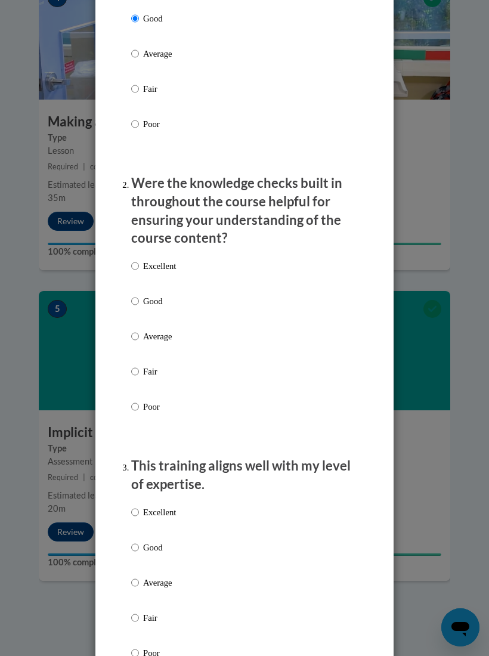
click at [137, 295] on input "Good" at bounding box center [135, 301] width 8 height 13
radio input "true"
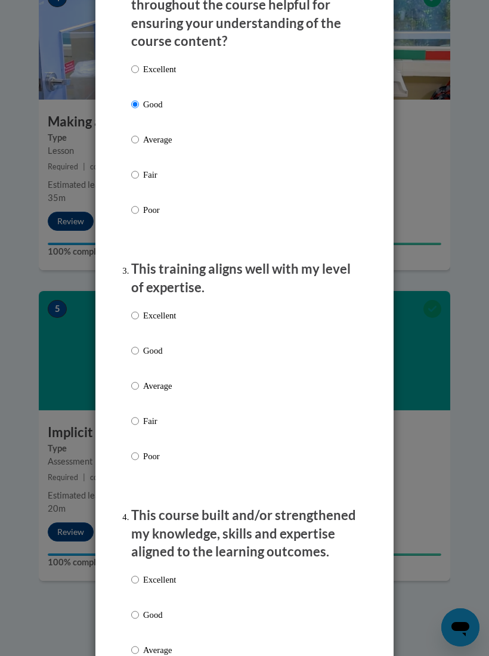
scroll to position [531, 0]
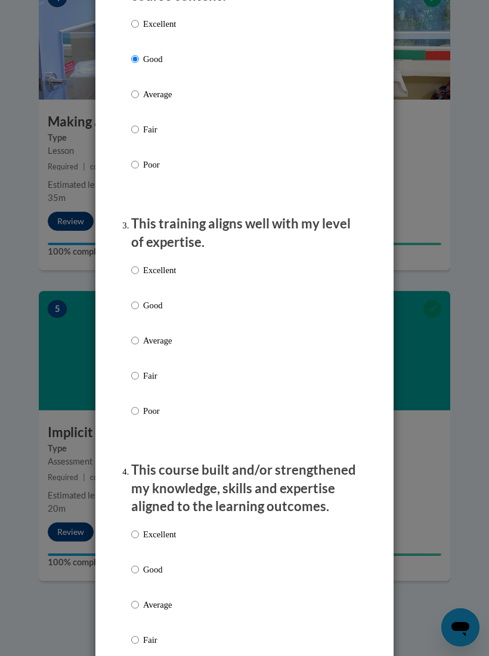
click at [139, 264] on input "Excellent" at bounding box center [135, 270] width 8 height 13
radio input "true"
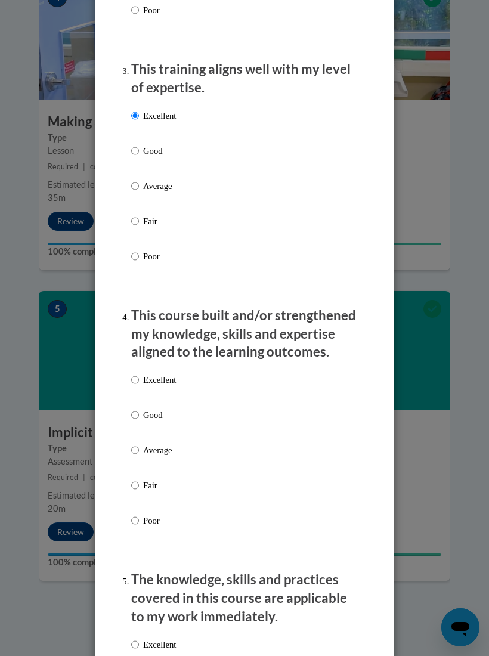
scroll to position [736, 0]
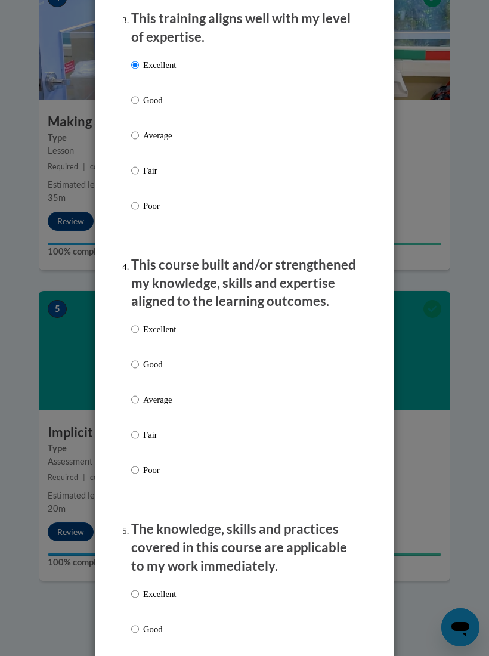
click at [134, 361] on input "Good" at bounding box center [135, 364] width 8 height 13
radio input "true"
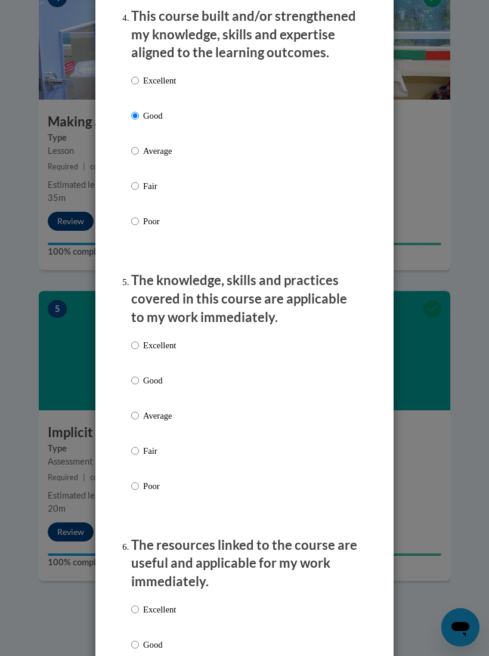
scroll to position [987, 0]
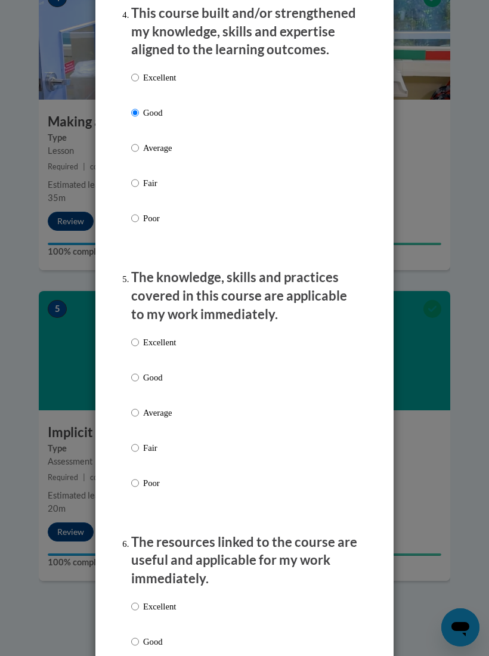
click at [139, 336] on label "Excellent" at bounding box center [153, 352] width 45 height 32
click at [139, 336] on input "Excellent" at bounding box center [135, 342] width 8 height 13
radio input "true"
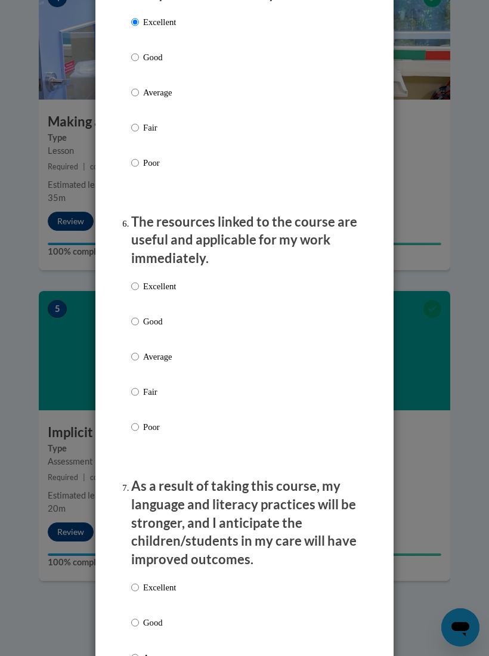
scroll to position [1314, 0]
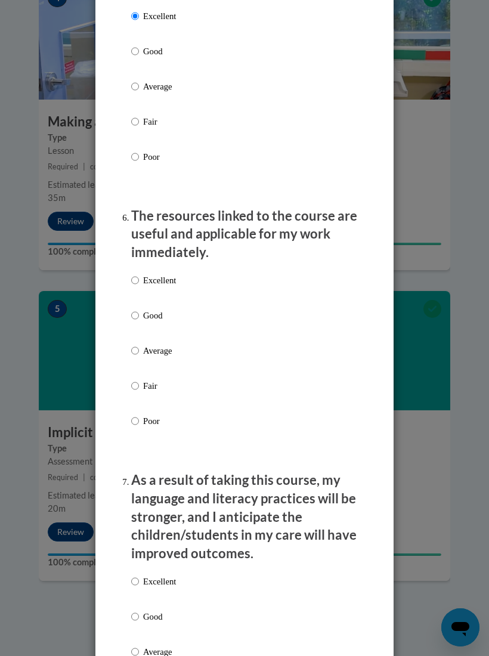
click at [132, 309] on input "Good" at bounding box center [135, 315] width 8 height 13
radio input "true"
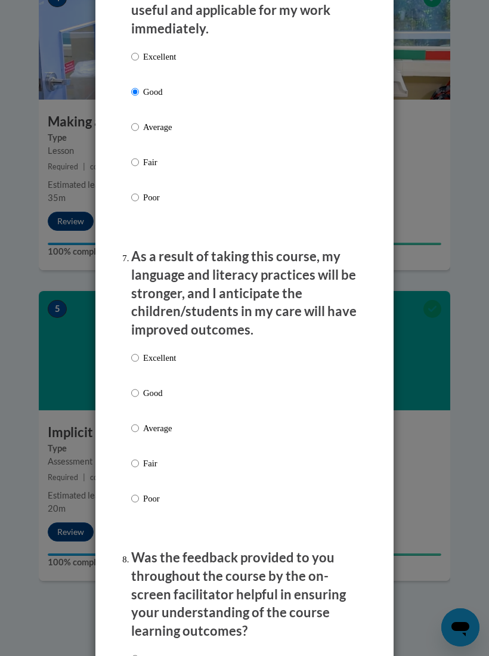
scroll to position [1546, 0]
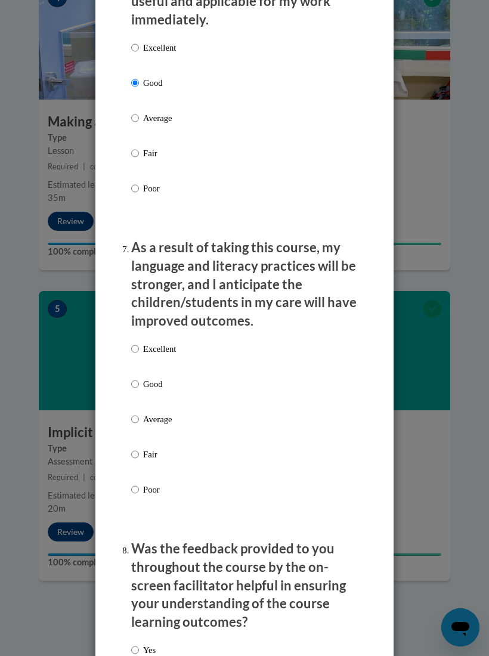
click at [135, 377] on input "Good" at bounding box center [135, 383] width 8 height 13
radio input "true"
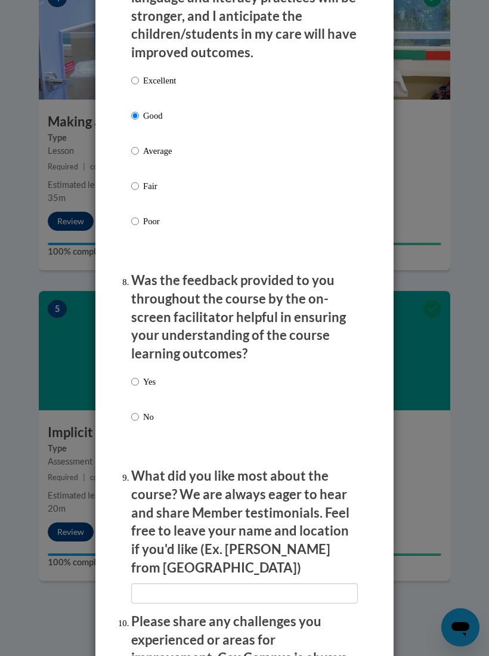
scroll to position [1822, 0]
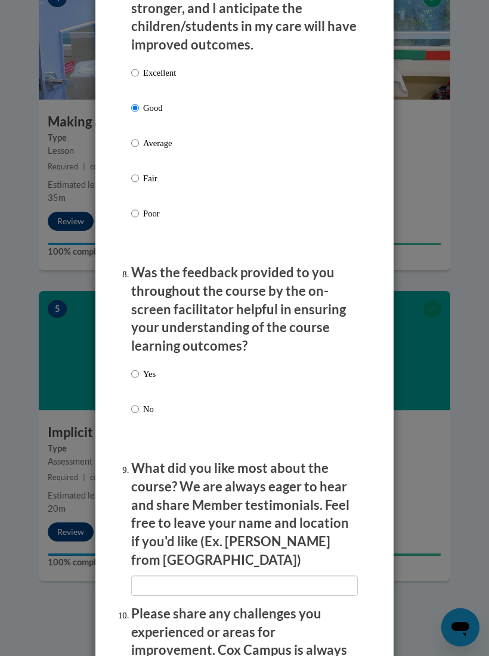
click at [135, 367] on input "Yes" at bounding box center [135, 373] width 8 height 13
radio input "true"
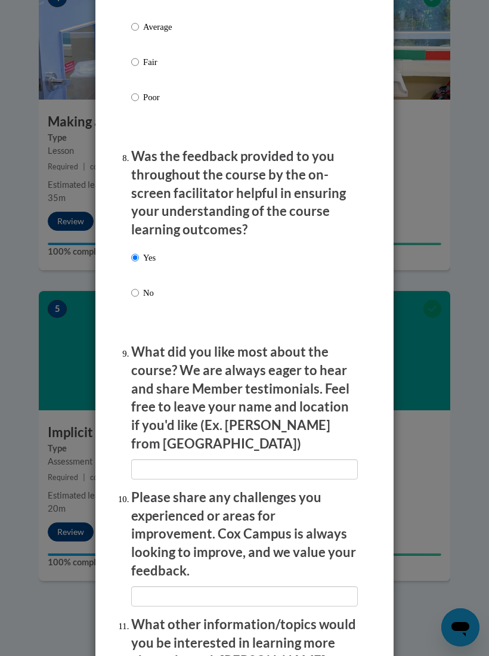
scroll to position [1970, 0]
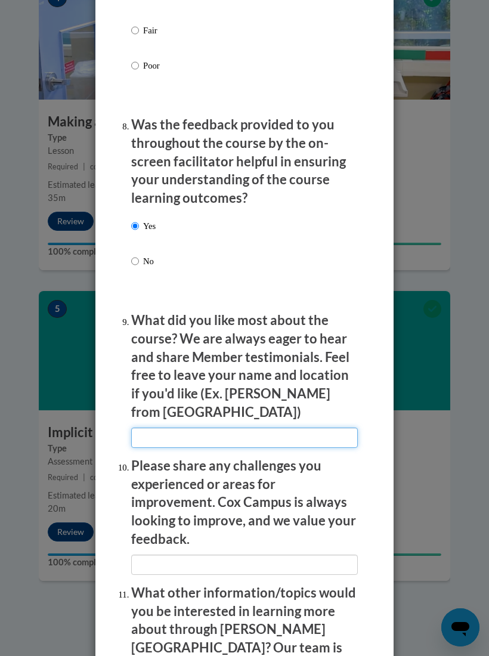
click at [310, 428] on input "textbox" at bounding box center [244, 438] width 227 height 20
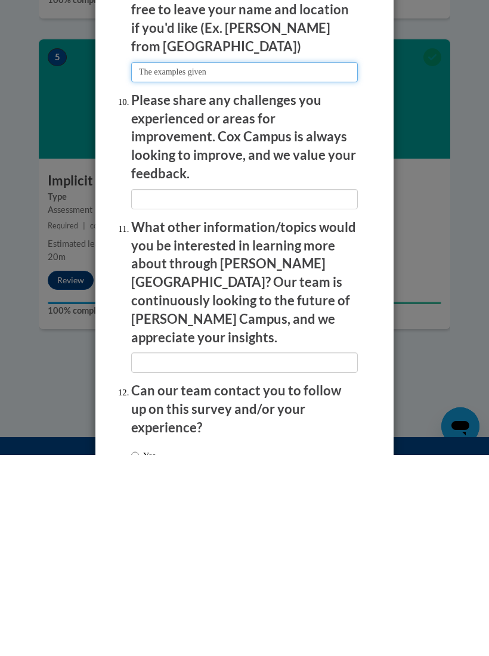
scroll to position [1495, 0]
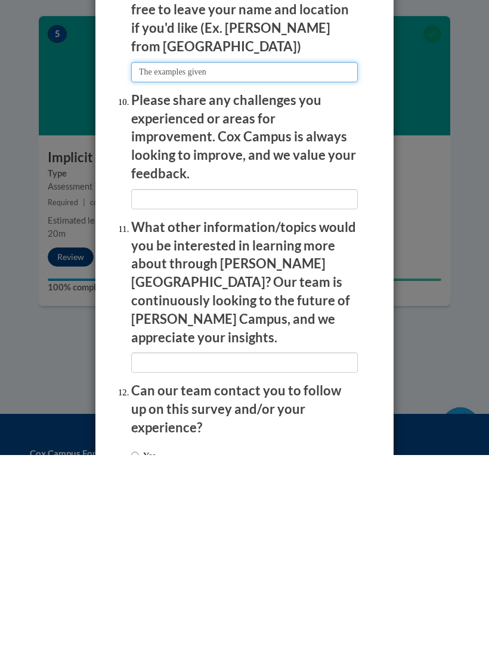
type input "The examples given"
radio input "true"
